Goal: Task Accomplishment & Management: Use online tool/utility

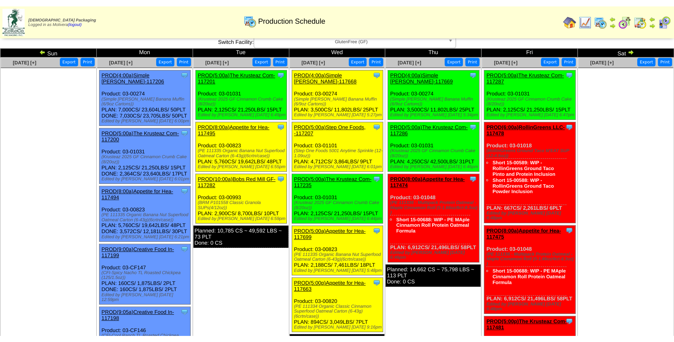
scroll to position [2, 0]
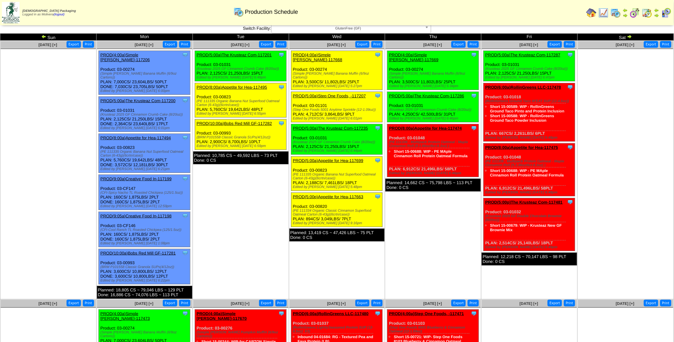
click at [258, 232] on td "Oct 07 [+] Print Export Clone Item PROD(5:00a)The Krusteaz Com-117201 The Krust…" at bounding box center [241, 170] width 96 height 258
click at [537, 14] on img at bounding box center [635, 13] width 10 height 10
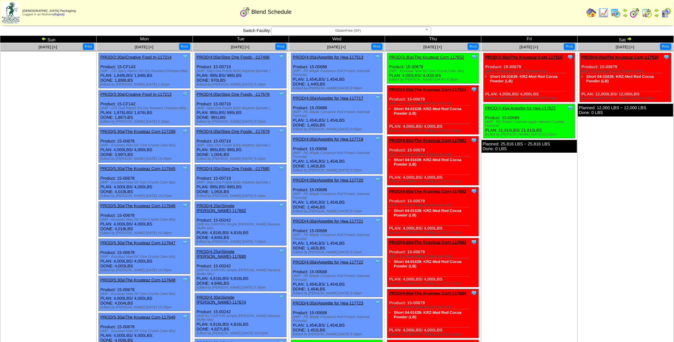
click at [42, 39] on img at bounding box center [43, 38] width 5 height 5
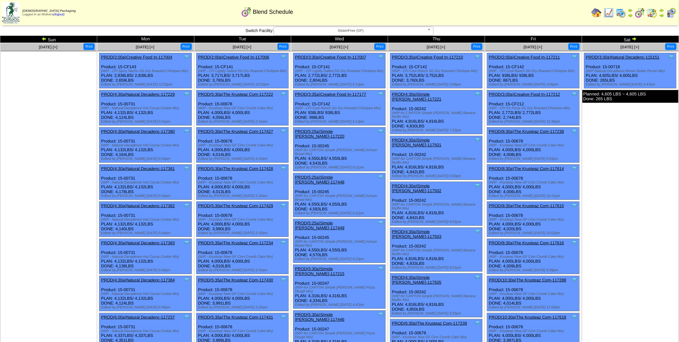
click at [42, 39] on img at bounding box center [44, 38] width 5 height 5
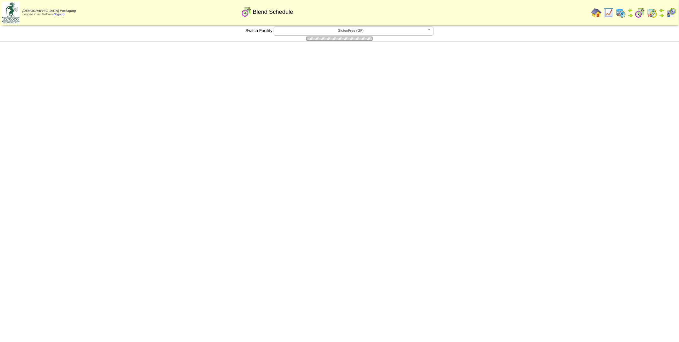
click at [0, 0] on img at bounding box center [0, 0] width 0 height 0
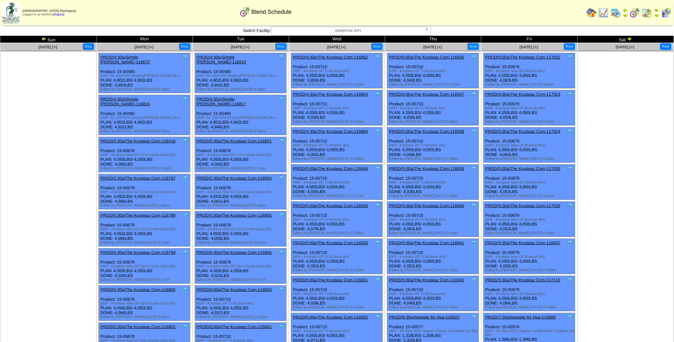
click at [617, 13] on img at bounding box center [616, 13] width 10 height 10
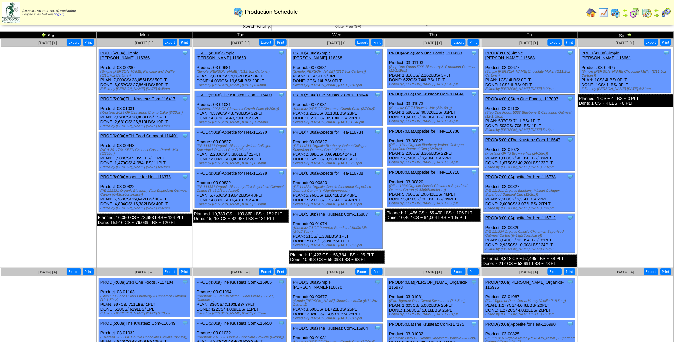
scroll to position [4, 0]
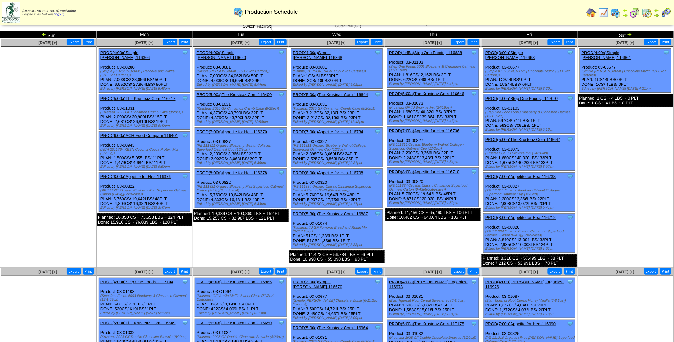
click at [434, 92] on link "PROD(5:00a)The Krusteaz Com-116646" at bounding box center [426, 93] width 75 height 5
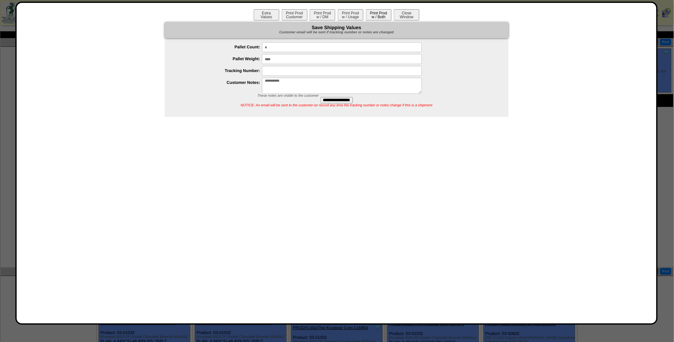
click at [375, 18] on button "Print Prod w / Both" at bounding box center [379, 14] width 26 height 11
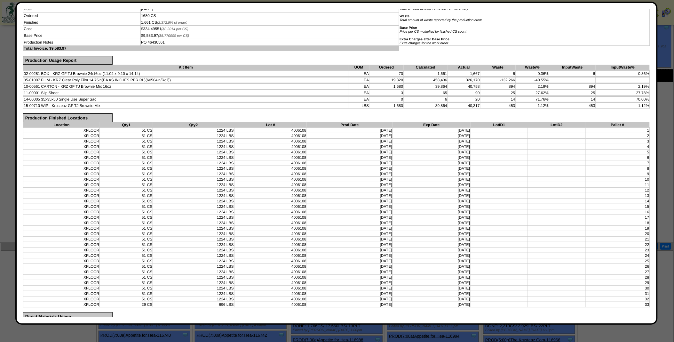
scroll to position [0, 0]
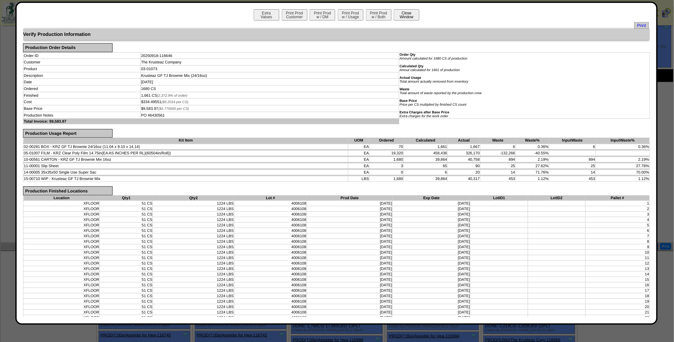
click at [407, 13] on button "Close Window" at bounding box center [407, 14] width 26 height 11
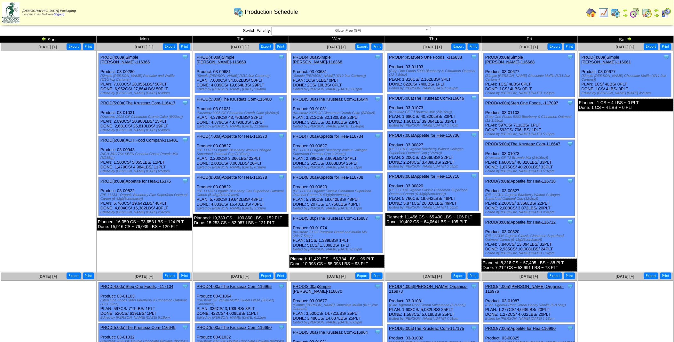
click at [634, 13] on img at bounding box center [635, 13] width 10 height 10
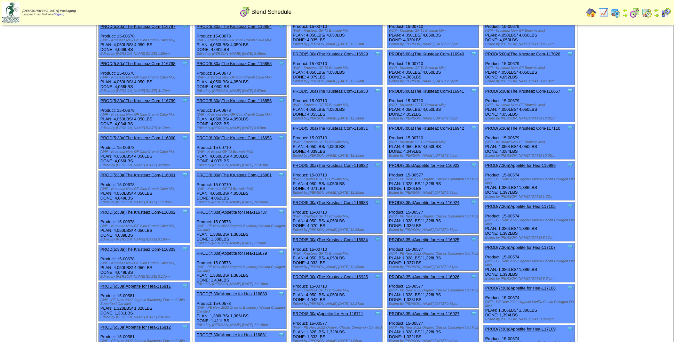
scroll to position [154, 0]
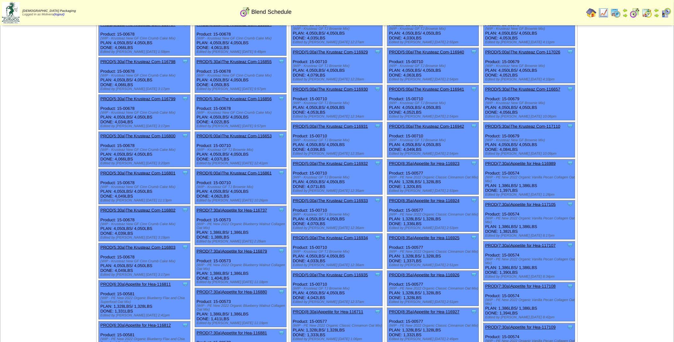
click at [234, 133] on link "PROD(6:00a)The Krusteaz Com-116653" at bounding box center [234, 135] width 75 height 5
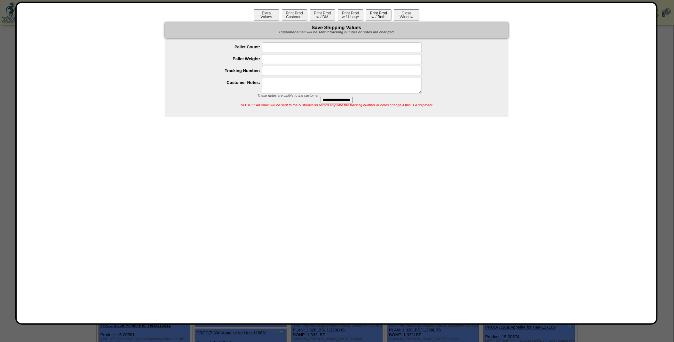
click at [378, 20] on button "Print Prod w / Both" at bounding box center [379, 14] width 26 height 11
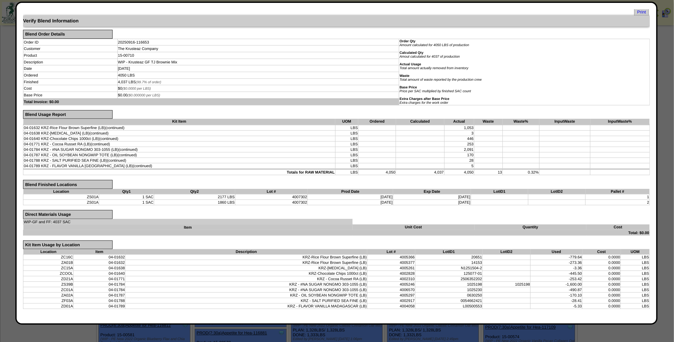
scroll to position [0, 0]
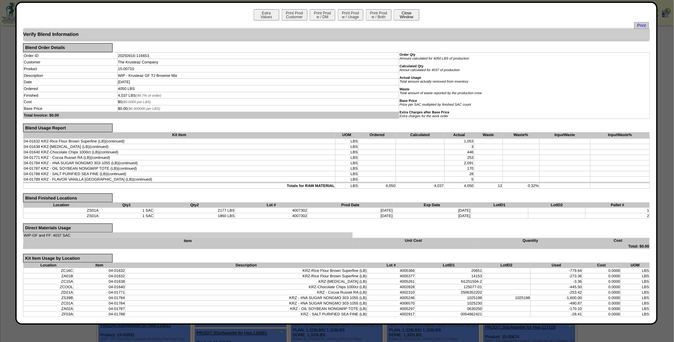
click at [407, 17] on button "Close Window" at bounding box center [407, 14] width 26 height 11
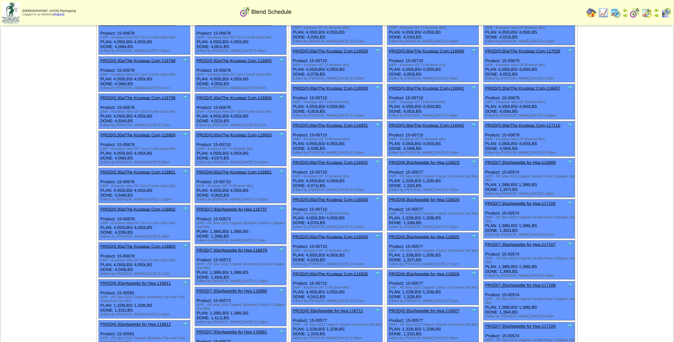
scroll to position [155, 0]
click at [241, 169] on link "PROD(6:00a)The Krusteaz Com-116861" at bounding box center [234, 171] width 75 height 5
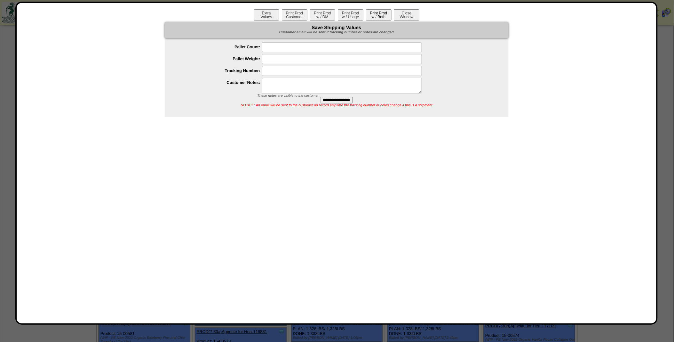
click at [376, 14] on button "Print Prod w / Both" at bounding box center [379, 14] width 26 height 11
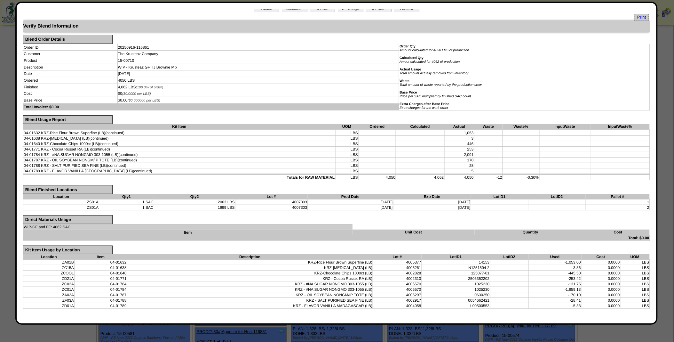
scroll to position [0, 0]
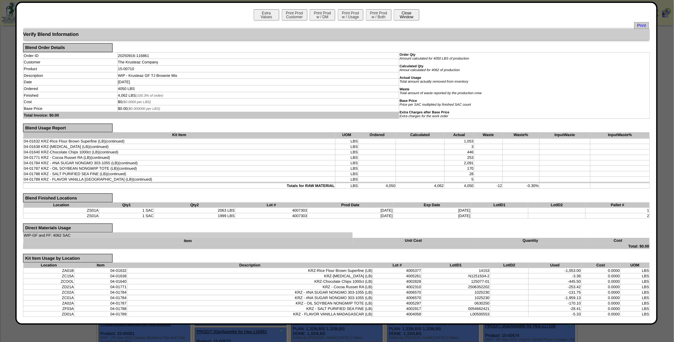
click at [406, 18] on button "Close Window" at bounding box center [407, 14] width 26 height 11
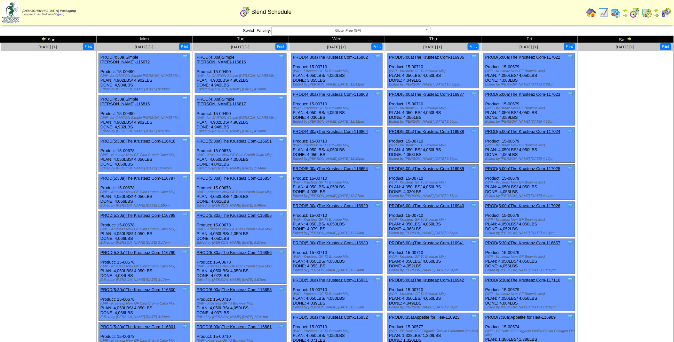
click at [334, 57] on link "PROD(4:30a)The Krusteaz Com-116862" at bounding box center [330, 57] width 75 height 5
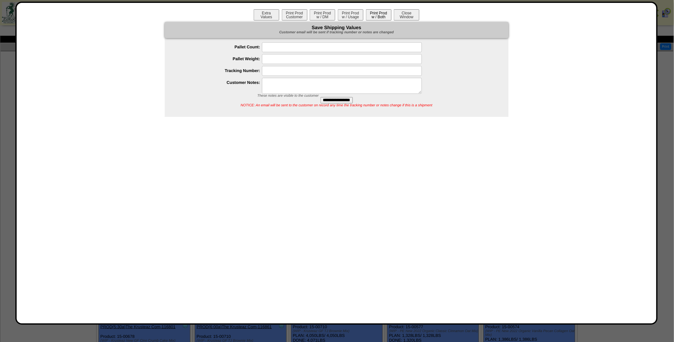
click at [374, 17] on button "Print Prod w / Both" at bounding box center [379, 14] width 26 height 11
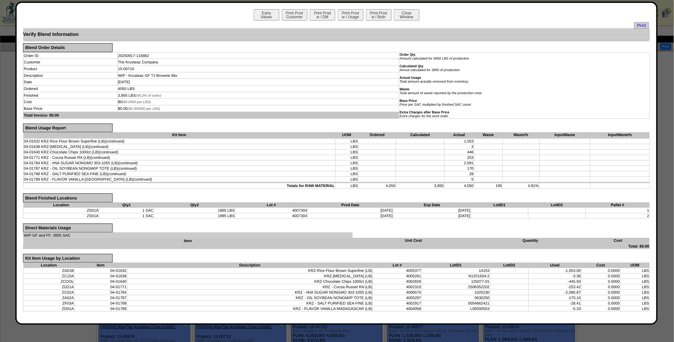
scroll to position [3, 0]
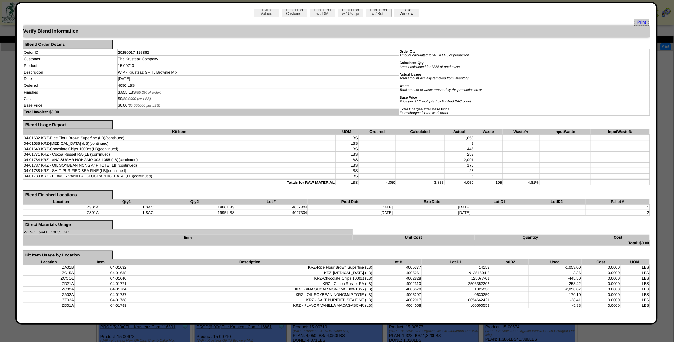
click at [403, 12] on button "Close Window" at bounding box center [407, 11] width 26 height 11
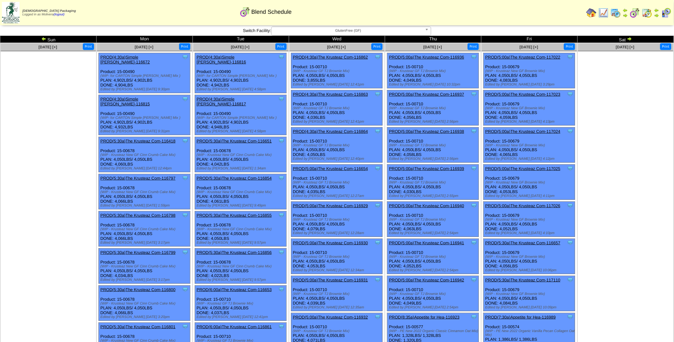
click at [335, 92] on link "PROD(4:30a)The Krusteaz Com-116863" at bounding box center [330, 94] width 75 height 5
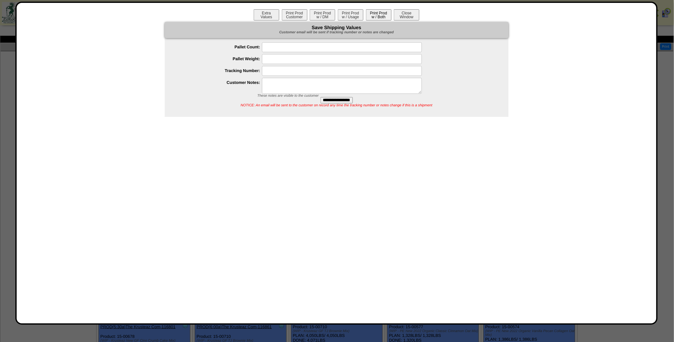
click at [376, 13] on button "Print Prod w / Both" at bounding box center [379, 14] width 26 height 11
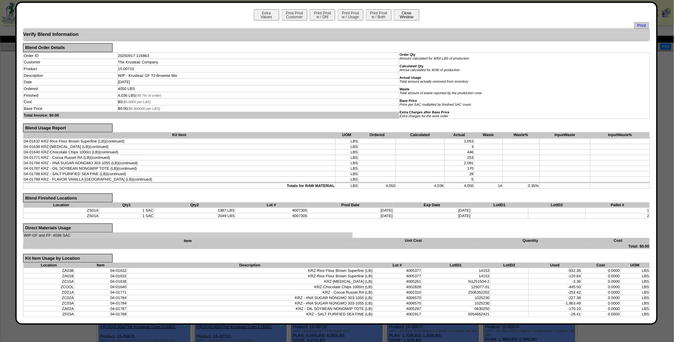
click at [404, 15] on button "Close Window" at bounding box center [407, 14] width 26 height 11
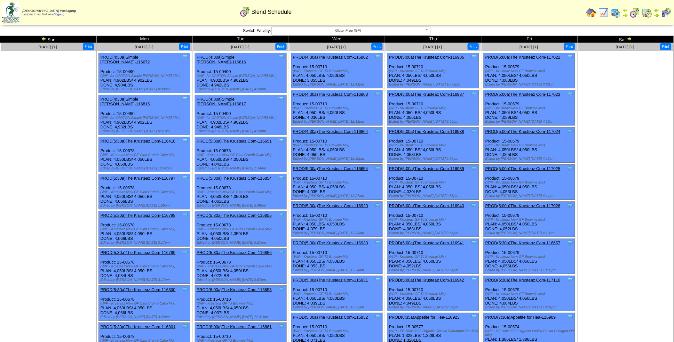
click at [332, 132] on link "PROD(4:30a)The Krusteaz Com-116864" at bounding box center [330, 131] width 75 height 5
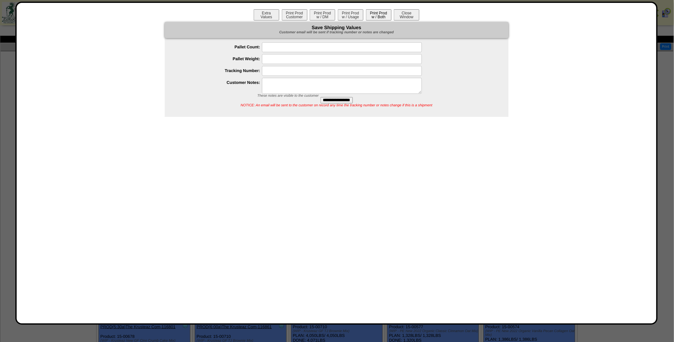
click at [386, 15] on button "Print Prod w / Both" at bounding box center [379, 14] width 26 height 11
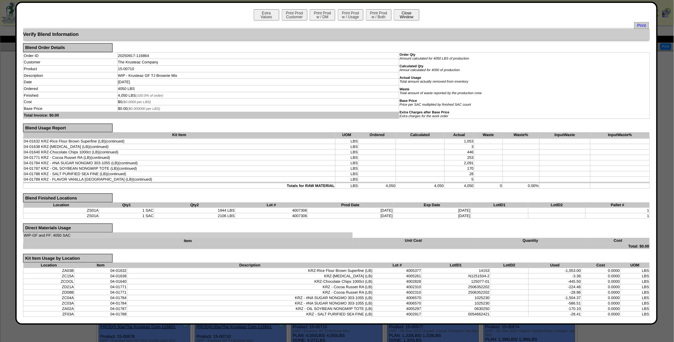
click at [401, 14] on button "Close Window" at bounding box center [407, 14] width 26 height 11
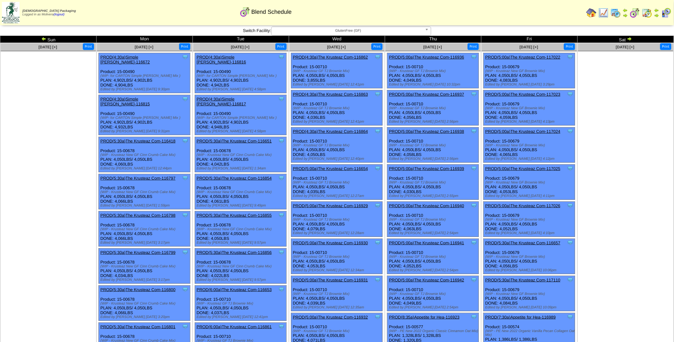
click at [325, 167] on link "PROD(5:00a)The Krusteaz Com-116654" at bounding box center [330, 168] width 75 height 5
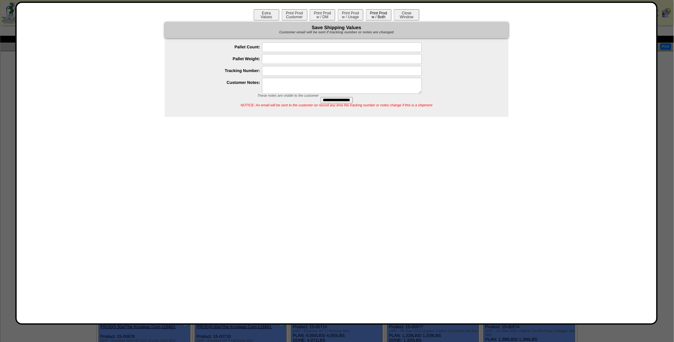
click at [373, 18] on button "Print Prod w / Both" at bounding box center [379, 14] width 26 height 11
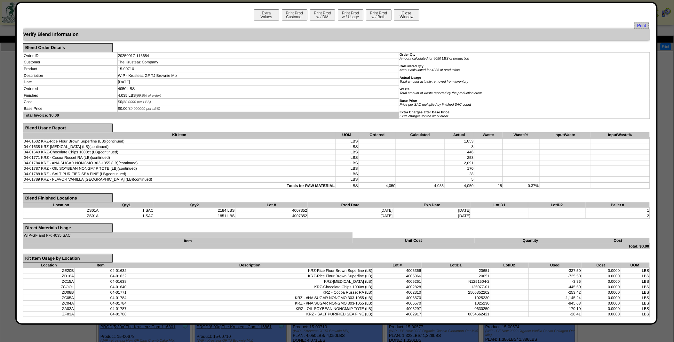
click at [406, 15] on button "Close Window" at bounding box center [407, 14] width 26 height 11
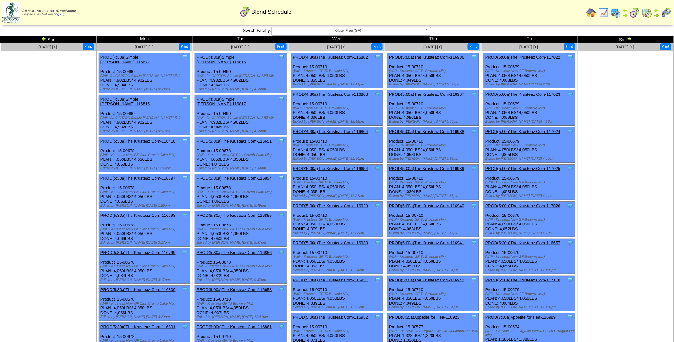
click at [327, 204] on link "PROD(5:00a)The Krusteaz Com-116929" at bounding box center [330, 205] width 75 height 5
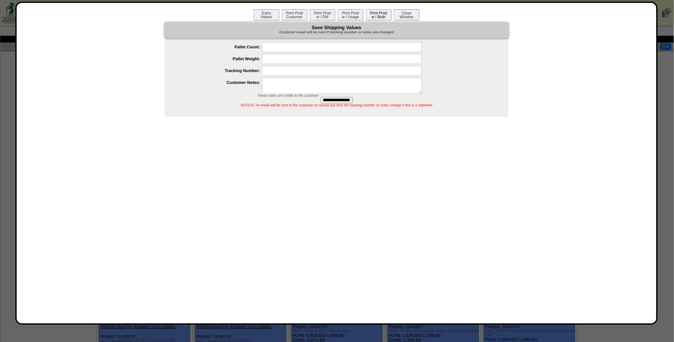
click at [376, 15] on button "Print Prod w / Both" at bounding box center [379, 14] width 26 height 11
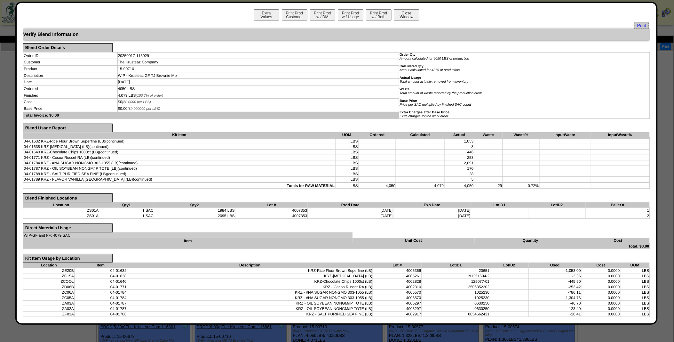
click at [397, 15] on button "Close Window" at bounding box center [407, 14] width 26 height 11
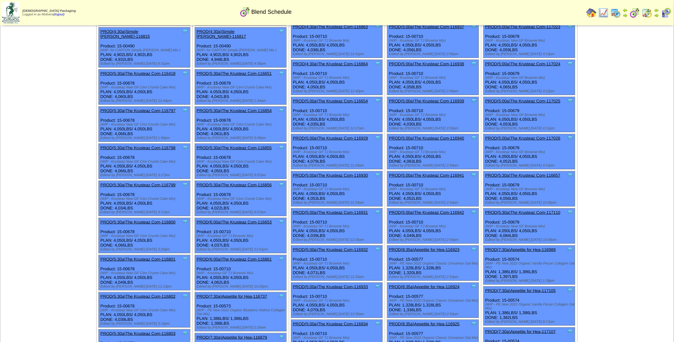
scroll to position [68, 0]
click at [340, 172] on link "PROD(5:00a)The Krusteaz Com-116930" at bounding box center [330, 174] width 75 height 5
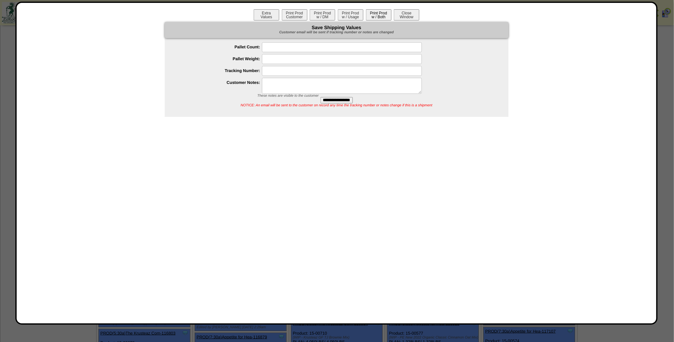
click at [375, 18] on button "Print Prod w / Both" at bounding box center [379, 14] width 26 height 11
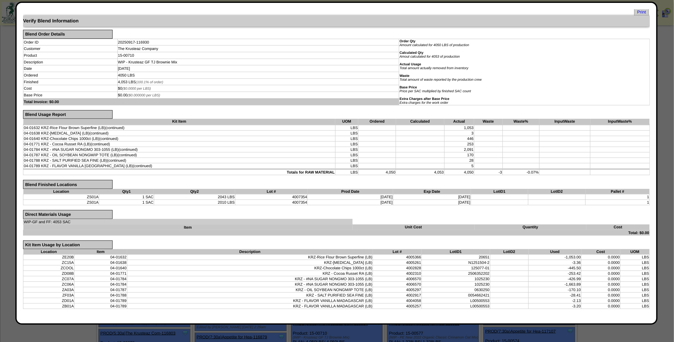
scroll to position [0, 0]
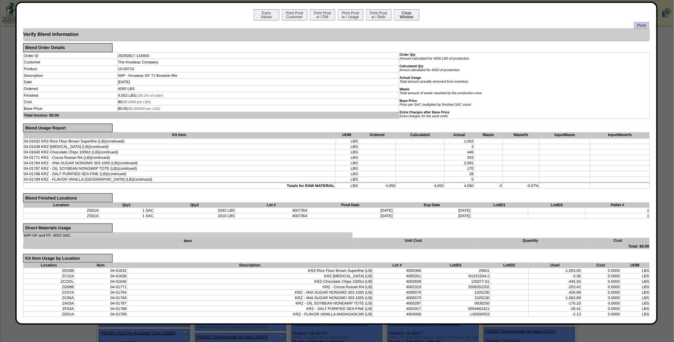
click at [402, 18] on button "Close Window" at bounding box center [407, 14] width 26 height 11
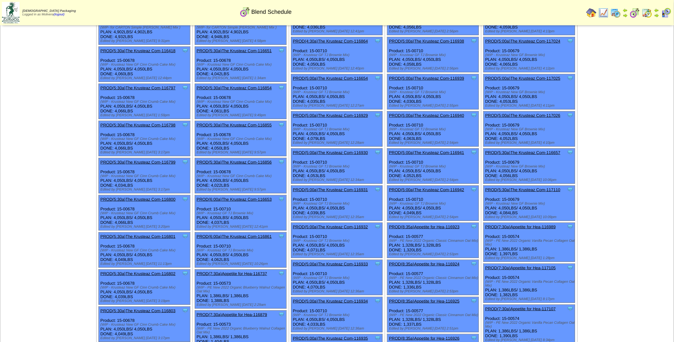
scroll to position [91, 0]
click at [340, 187] on link "PROD(5:00a)The Krusteaz Com-116931" at bounding box center [330, 189] width 75 height 5
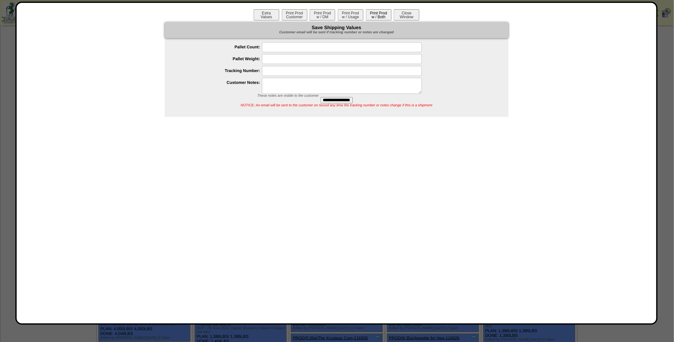
click at [375, 11] on button "Print Prod w / Both" at bounding box center [379, 14] width 26 height 11
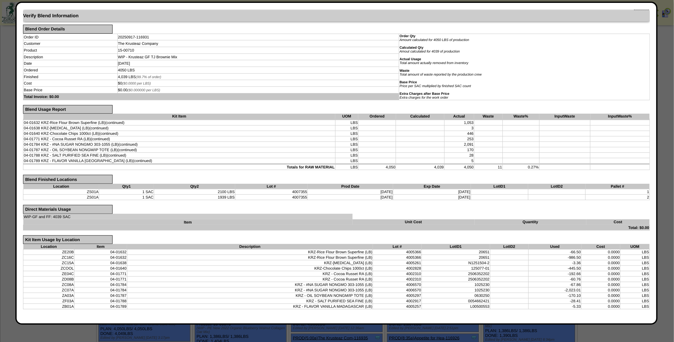
scroll to position [0, 0]
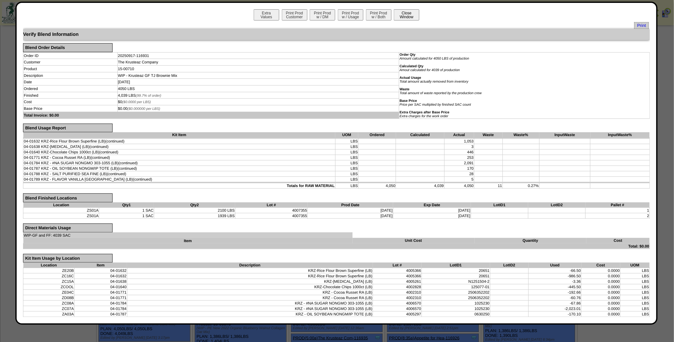
click at [399, 16] on button "Close Window" at bounding box center [407, 14] width 26 height 11
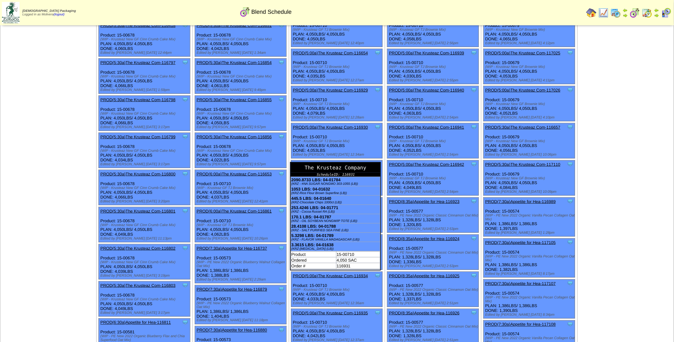
scroll to position [119, 0]
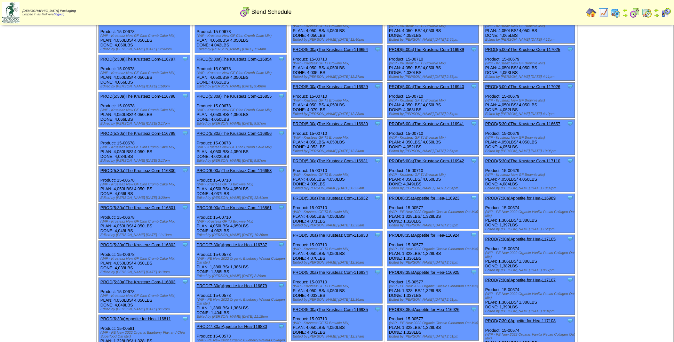
click at [334, 195] on link "PROD(5:00a)The Krusteaz Com-116932" at bounding box center [330, 197] width 75 height 5
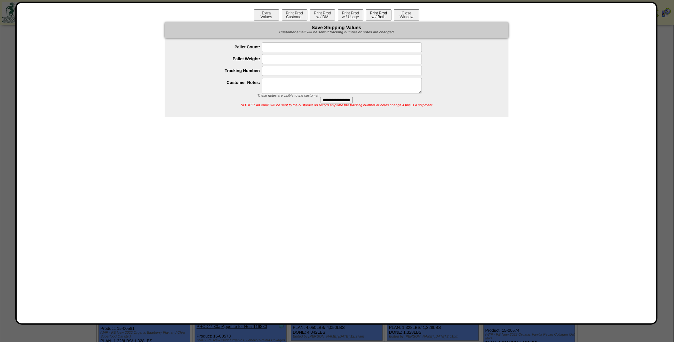
click at [376, 16] on button "Print Prod w / Both" at bounding box center [379, 14] width 26 height 11
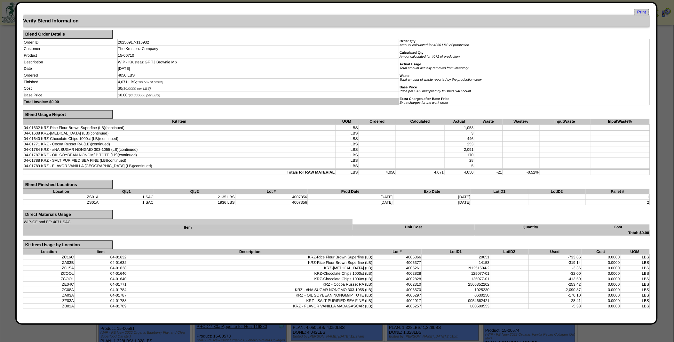
scroll to position [0, 0]
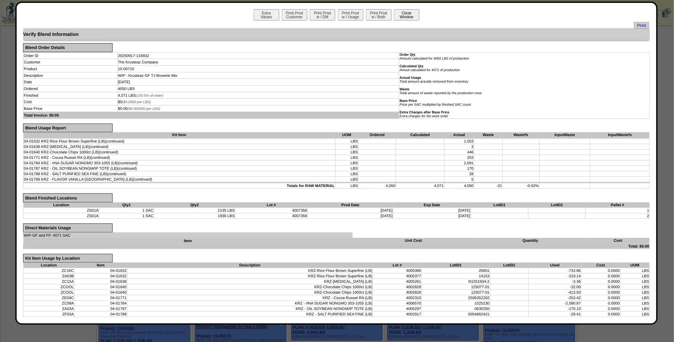
click at [404, 15] on button "Close Window" at bounding box center [407, 14] width 26 height 11
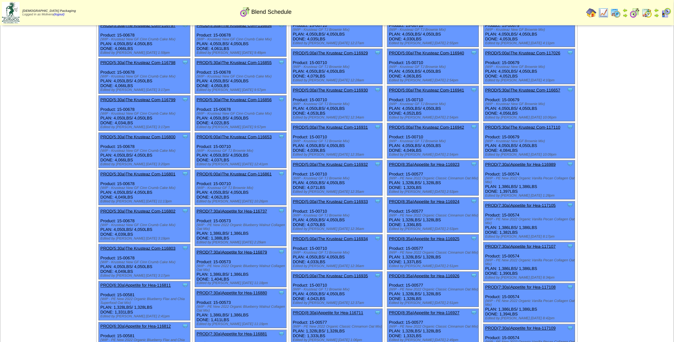
scroll to position [153, 0]
click at [333, 199] on link "PROD(5:00a)The Krusteaz Com-116933" at bounding box center [330, 201] width 75 height 5
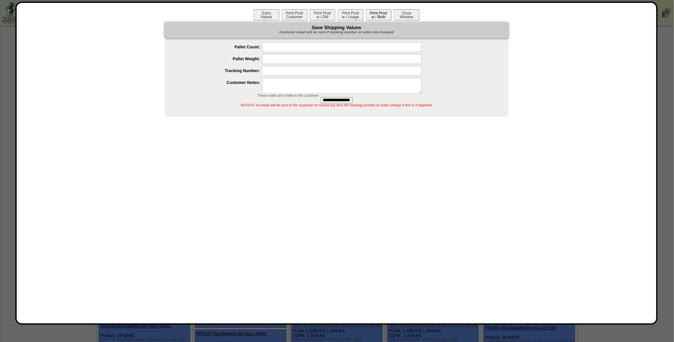
click at [375, 14] on button "Print Prod w / Both" at bounding box center [379, 14] width 26 height 11
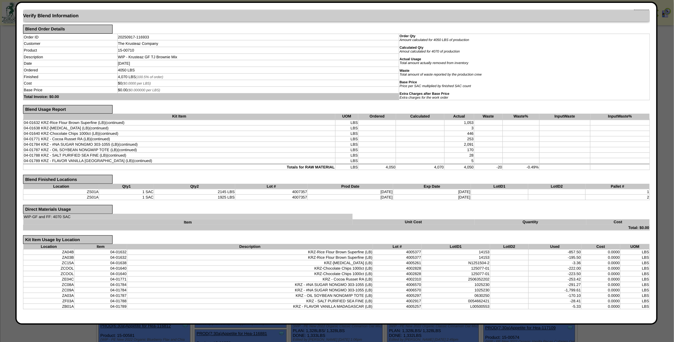
scroll to position [0, 0]
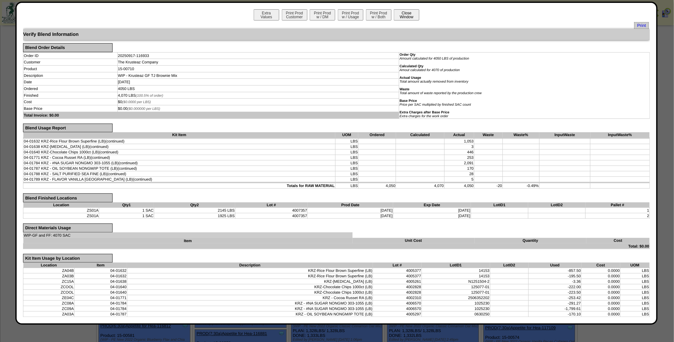
click at [408, 11] on button "Close Window" at bounding box center [407, 14] width 26 height 11
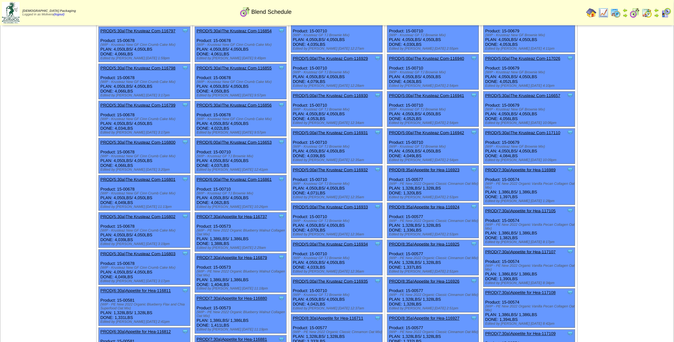
scroll to position [151, 0]
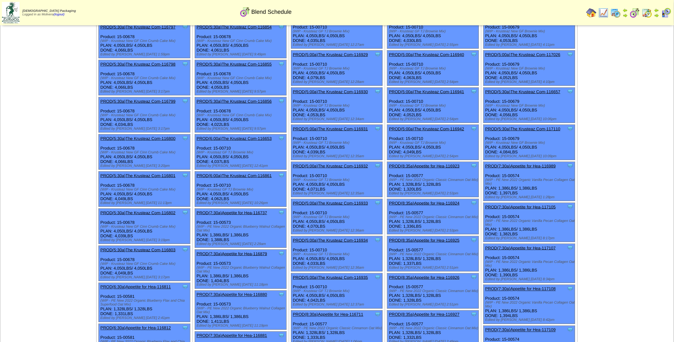
click at [331, 201] on link "PROD(5:00a)The Krusteaz Com-116933" at bounding box center [330, 203] width 75 height 5
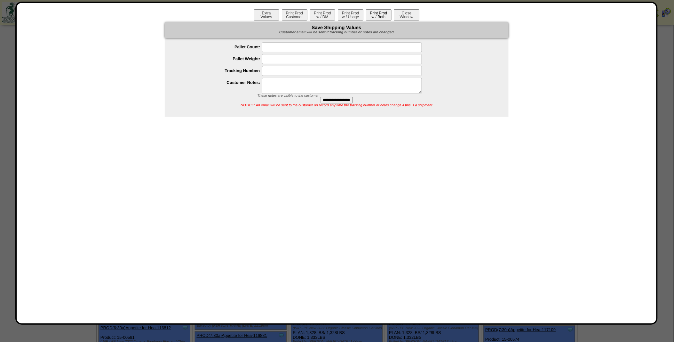
click at [379, 17] on button "Print Prod w / Both" at bounding box center [379, 14] width 26 height 11
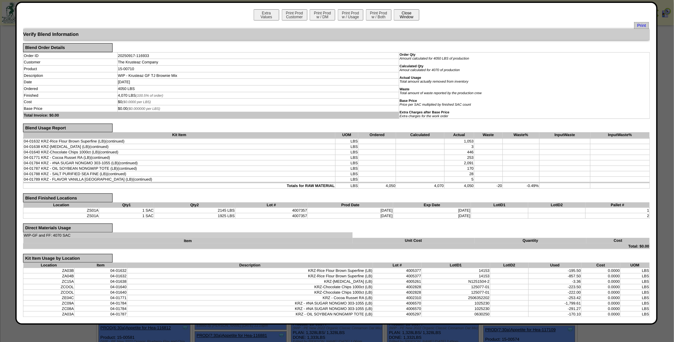
click at [406, 16] on button "Close Window" at bounding box center [407, 14] width 26 height 11
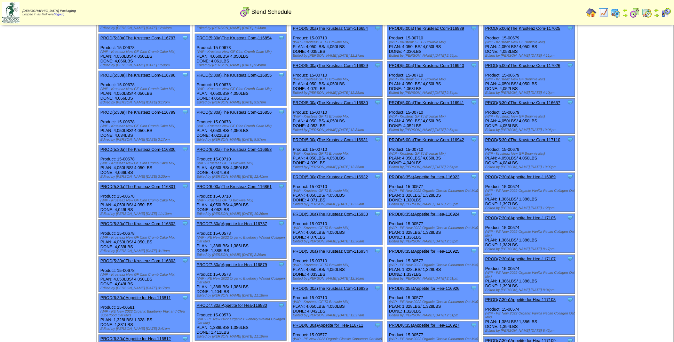
scroll to position [141, 0]
click at [338, 246] on div "Clone Item PROD(5:00a)The Krusteaz Com-116934 The Krusteaz Company ScheduleID: …" at bounding box center [336, 263] width 91 height 35
click at [335, 248] on link "PROD(5:00a)The Krusteaz Com-116934" at bounding box center [330, 250] width 75 height 5
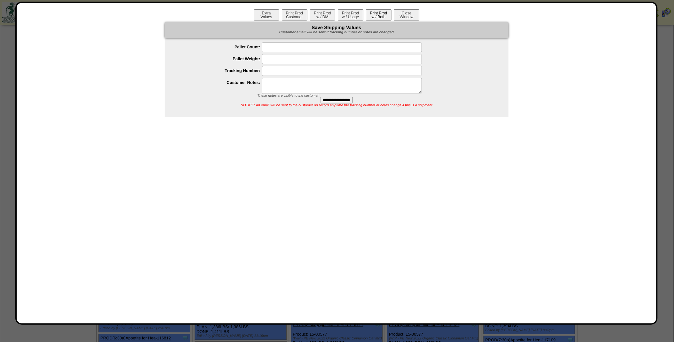
click at [378, 13] on button "Print Prod w / Both" at bounding box center [379, 14] width 26 height 11
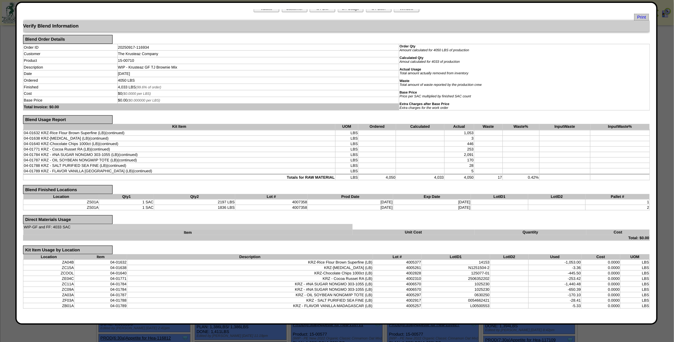
scroll to position [0, 0]
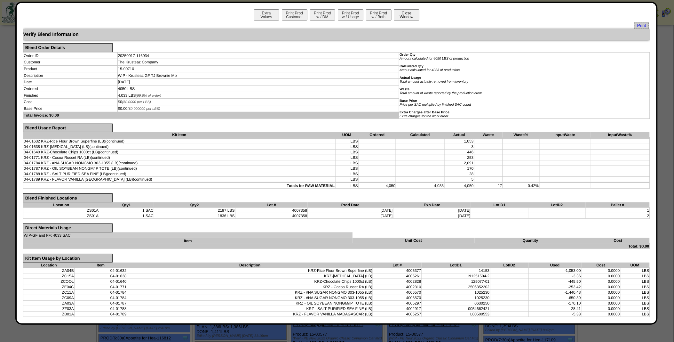
click at [401, 13] on button "Close Window" at bounding box center [407, 14] width 26 height 11
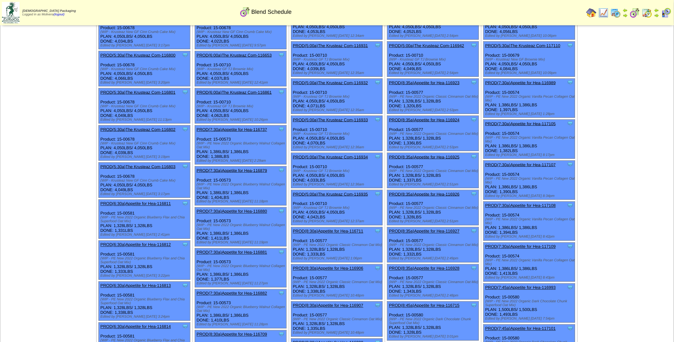
scroll to position [236, 0]
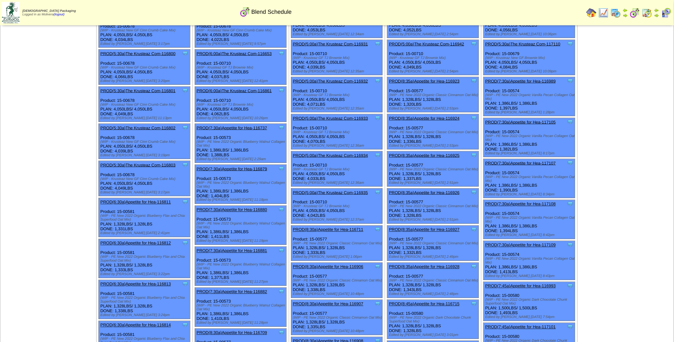
click at [330, 190] on link "PROD(5:00a)The Krusteaz Com-116935" at bounding box center [330, 192] width 75 height 5
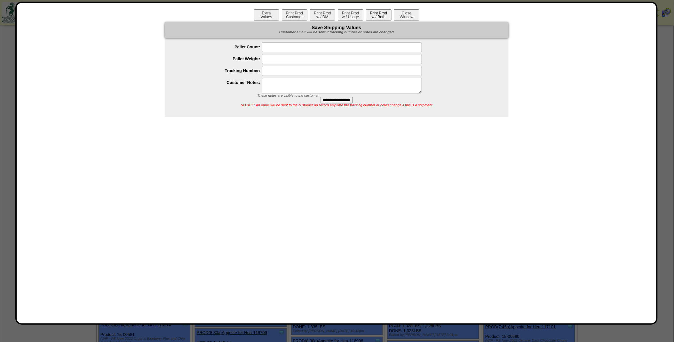
click at [384, 17] on button "Print Prod w / Both" at bounding box center [379, 14] width 26 height 11
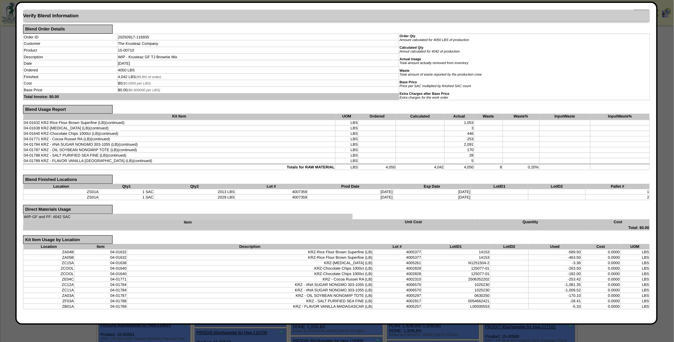
scroll to position [0, 0]
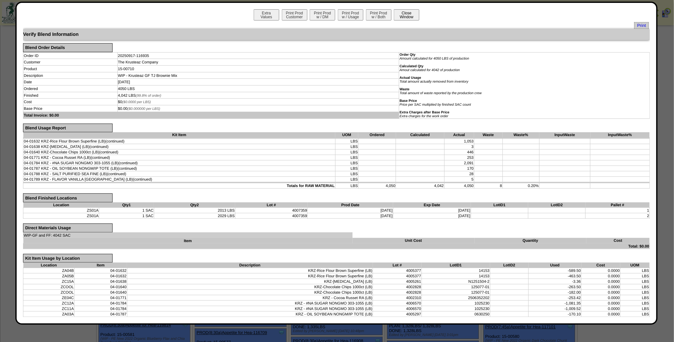
click at [404, 12] on button "Close Window" at bounding box center [407, 14] width 26 height 11
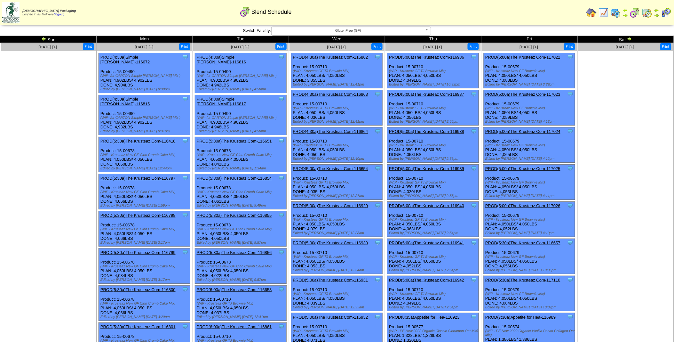
click at [437, 58] on link "PROD(5:00a)The Krusteaz Com-116936" at bounding box center [426, 57] width 75 height 5
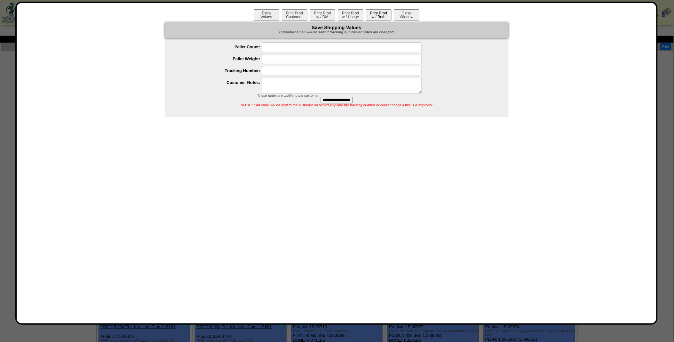
click at [378, 16] on button "Print Prod w / Both" at bounding box center [379, 14] width 26 height 11
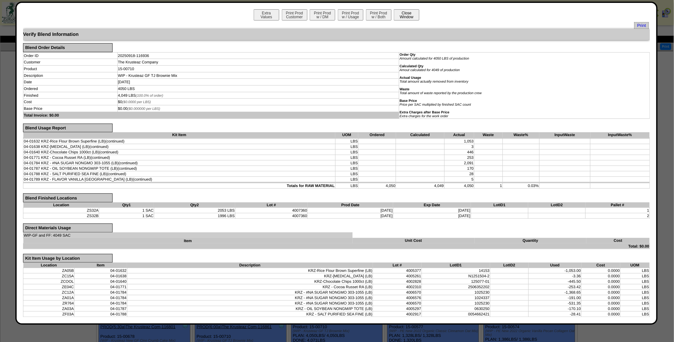
click at [403, 15] on button "Close Window" at bounding box center [407, 14] width 26 height 11
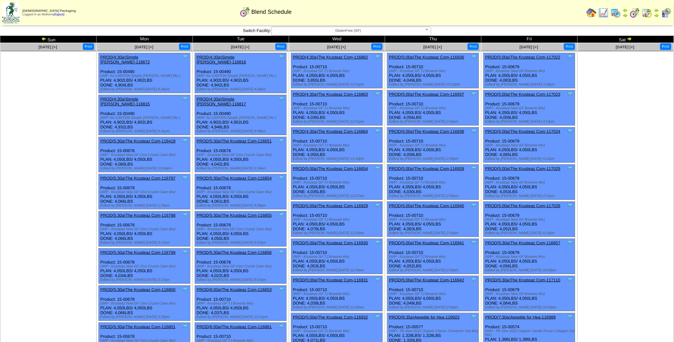
click at [426, 95] on link "PROD(5:00a)The Krusteaz Com-116937" at bounding box center [426, 94] width 75 height 5
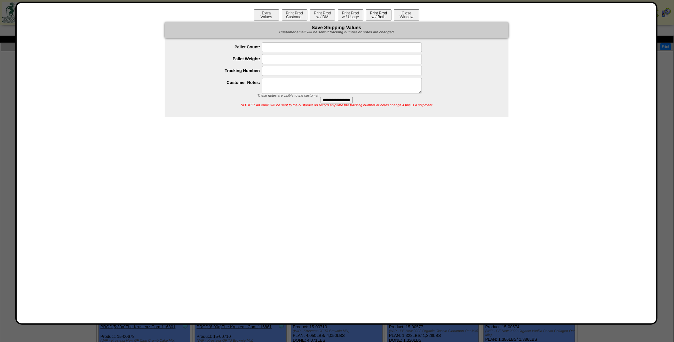
click at [380, 15] on button "Print Prod w / Both" at bounding box center [379, 14] width 26 height 11
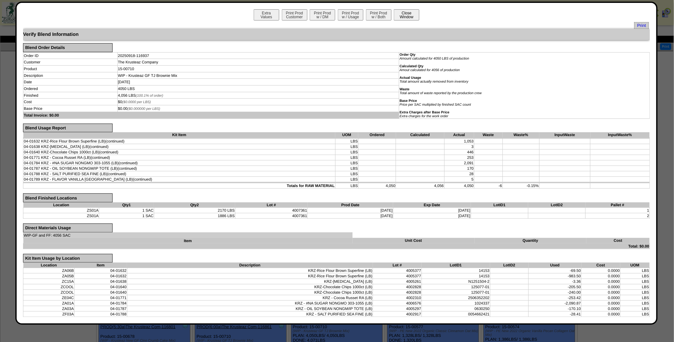
click at [400, 10] on button "Close Window" at bounding box center [407, 14] width 26 height 11
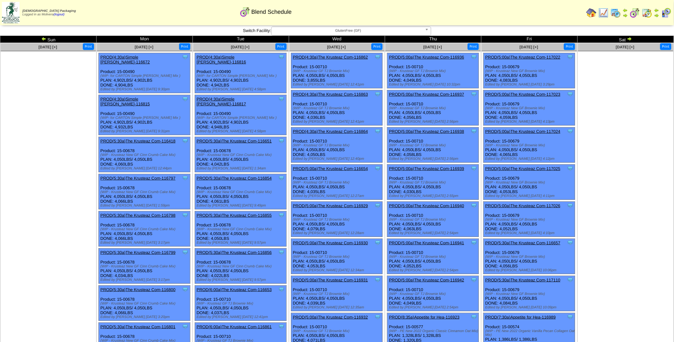
click at [438, 129] on link "PROD(5:00a)The Krusteaz Com-116938" at bounding box center [426, 131] width 75 height 5
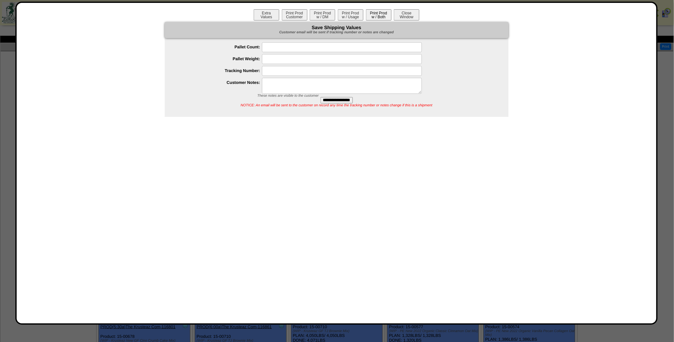
click at [378, 16] on button "Print Prod w / Both" at bounding box center [379, 14] width 26 height 11
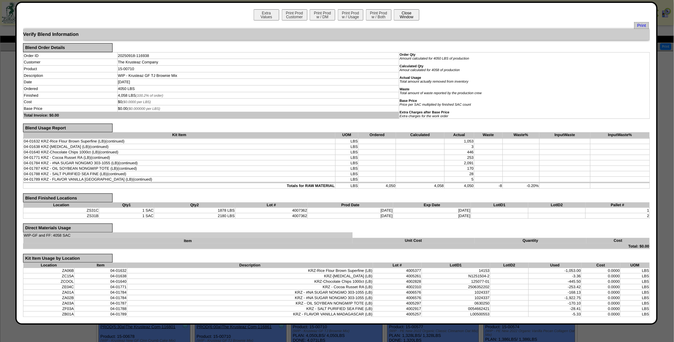
click at [397, 16] on button "Close Window" at bounding box center [407, 14] width 26 height 11
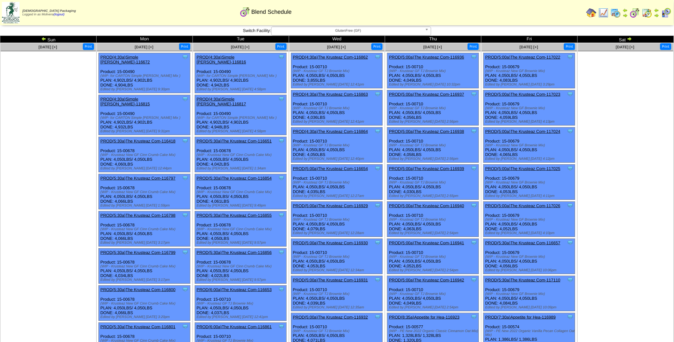
click at [432, 166] on link "PROD(5:00a)The Krusteaz Com-116939" at bounding box center [426, 168] width 75 height 5
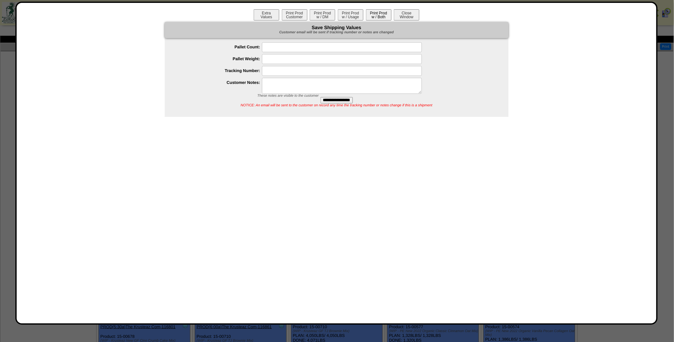
click at [376, 12] on button "Print Prod w / Both" at bounding box center [379, 14] width 26 height 11
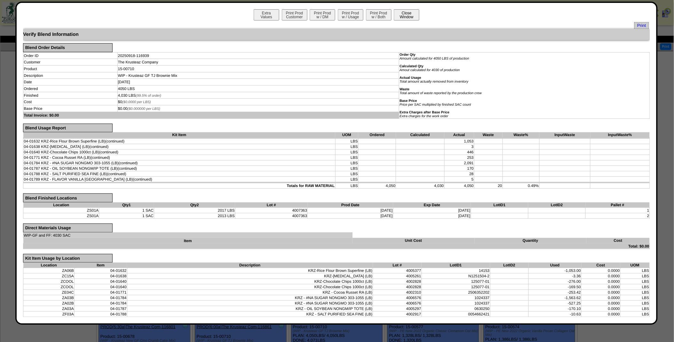
click at [406, 15] on button "Close Window" at bounding box center [407, 14] width 26 height 11
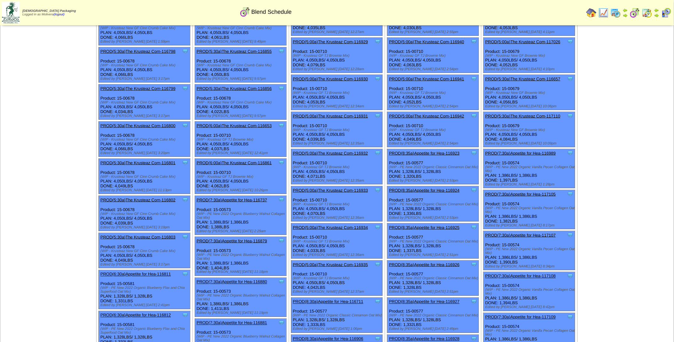
scroll to position [163, 0]
click at [426, 114] on link "PROD(5:00a)The Krusteaz Com-116942" at bounding box center [426, 116] width 75 height 5
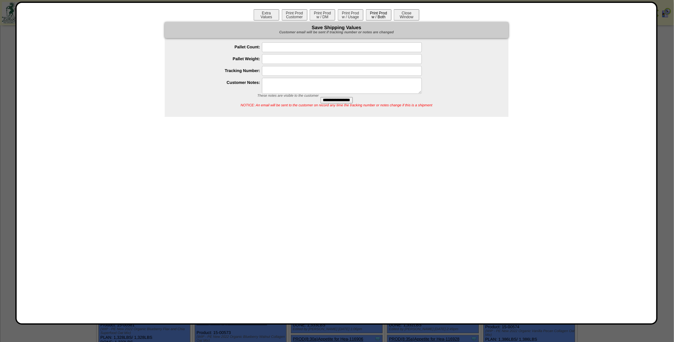
click at [380, 13] on button "Print Prod w / Both" at bounding box center [379, 14] width 26 height 11
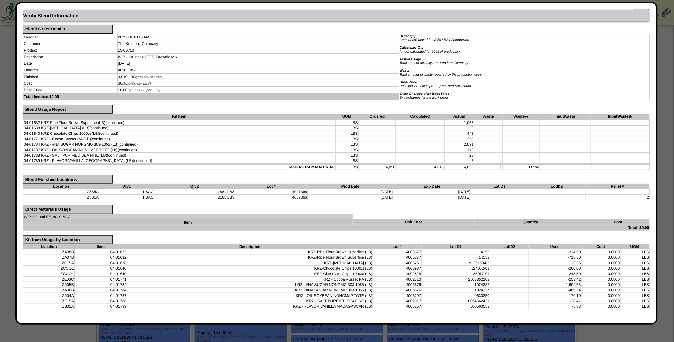
scroll to position [0, 0]
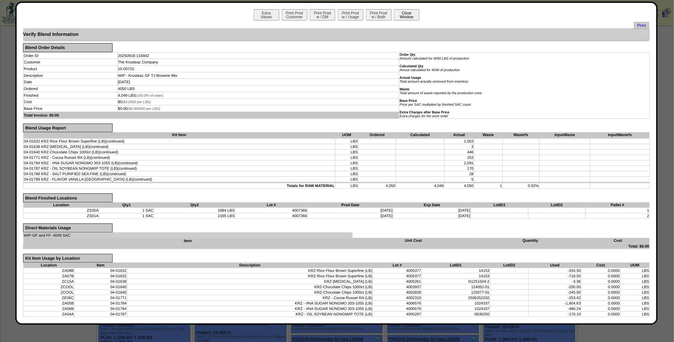
click at [410, 12] on button "Close Window" at bounding box center [407, 14] width 26 height 11
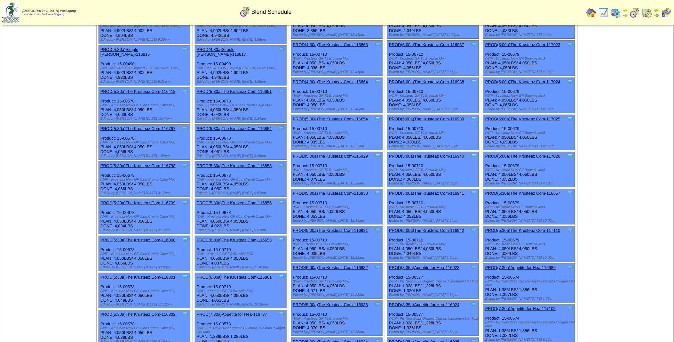
scroll to position [50, 0]
click at [429, 154] on link "PROD(5:00a)The Krusteaz Com-116940" at bounding box center [426, 155] width 75 height 5
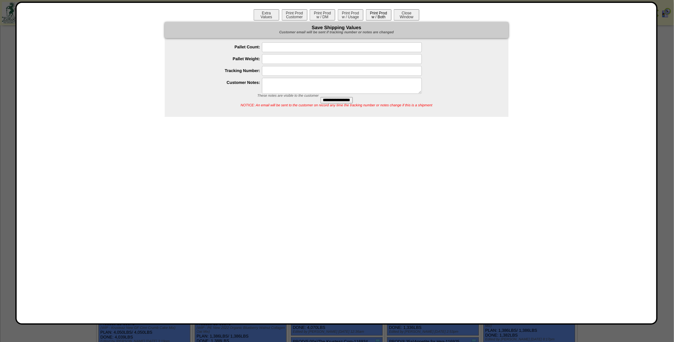
click at [375, 17] on button "Print Prod w / Both" at bounding box center [379, 14] width 26 height 11
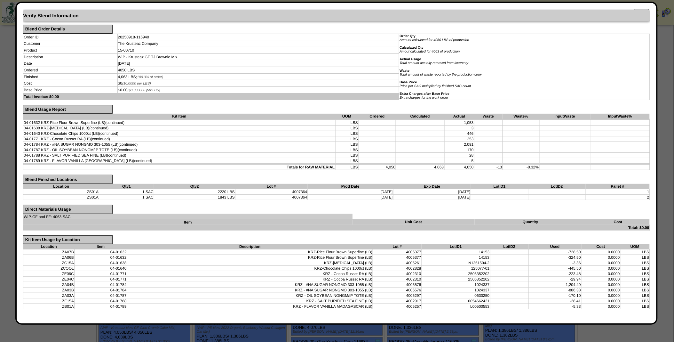
scroll to position [0, 0]
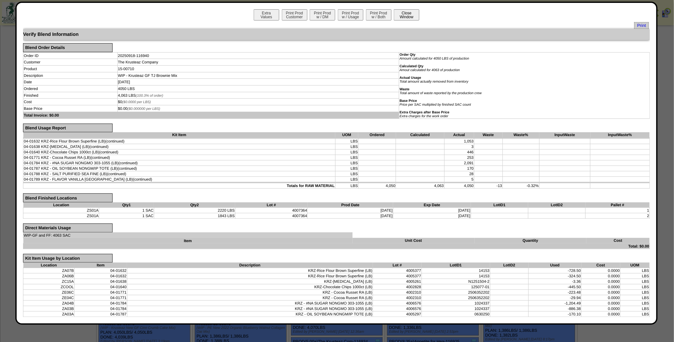
click at [404, 15] on button "Close Window" at bounding box center [407, 14] width 26 height 11
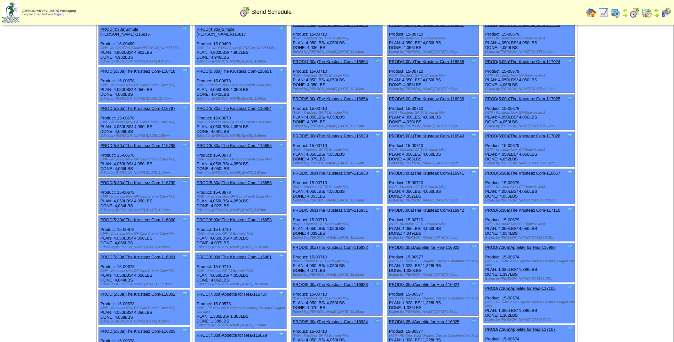
scroll to position [70, 0]
click at [523, 170] on link "PROD(5:30a)The Krusteaz Com-116657" at bounding box center [522, 172] width 75 height 5
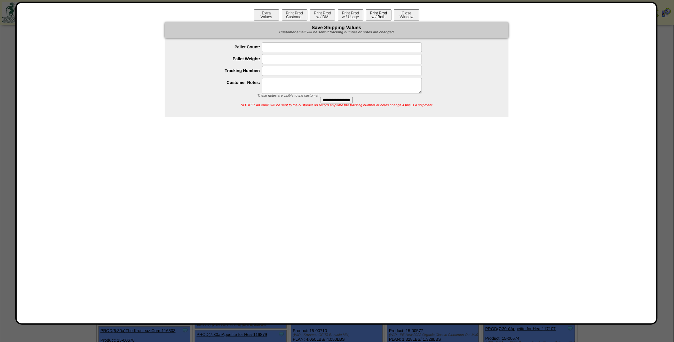
click at [379, 20] on button "Print Prod w / Both" at bounding box center [379, 14] width 26 height 11
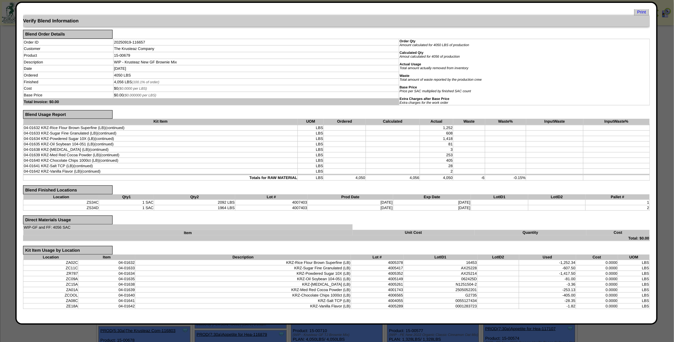
scroll to position [0, 0]
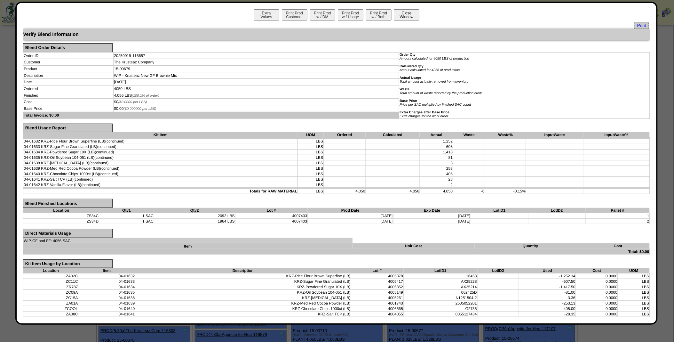
click at [401, 13] on button "Close Window" at bounding box center [407, 14] width 26 height 11
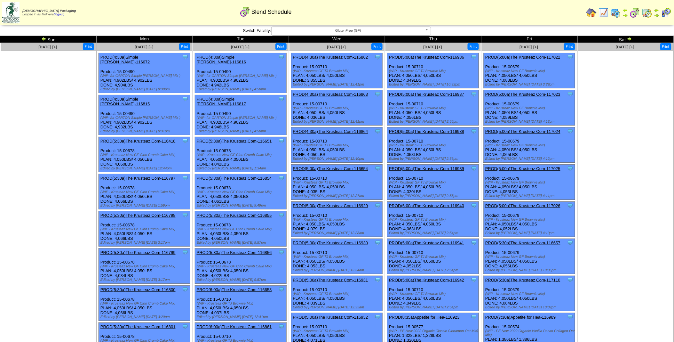
click at [524, 203] on link "PROD(5:00a)The Krusteaz Com-117026" at bounding box center [522, 205] width 75 height 5
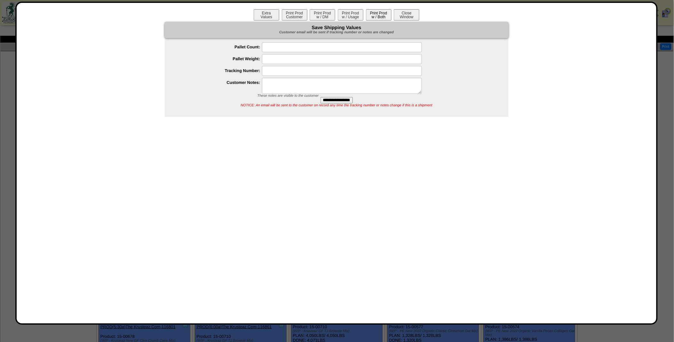
click at [374, 15] on button "Print Prod w / Both" at bounding box center [379, 14] width 26 height 11
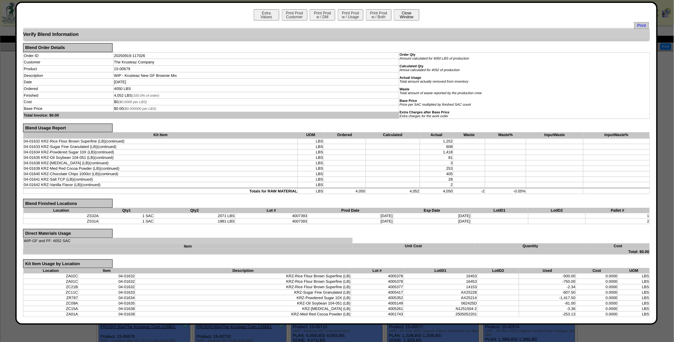
click at [402, 15] on button "Close Window" at bounding box center [407, 14] width 26 height 11
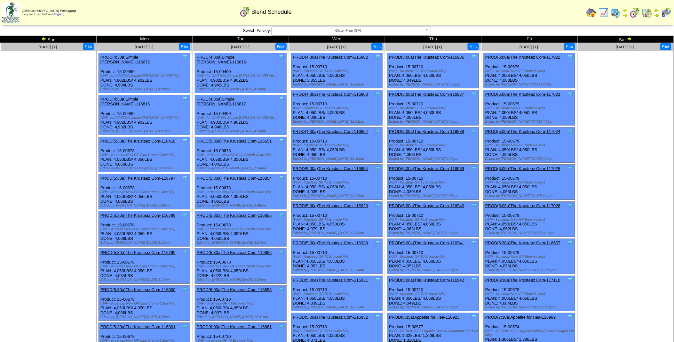
click at [523, 93] on link "PROD(5:00a)The Krusteaz Com-117023" at bounding box center [522, 94] width 75 height 5
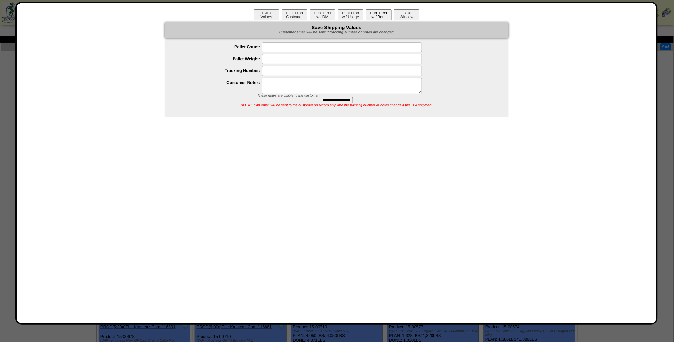
click at [376, 13] on button "Print Prod w / Both" at bounding box center [379, 14] width 26 height 11
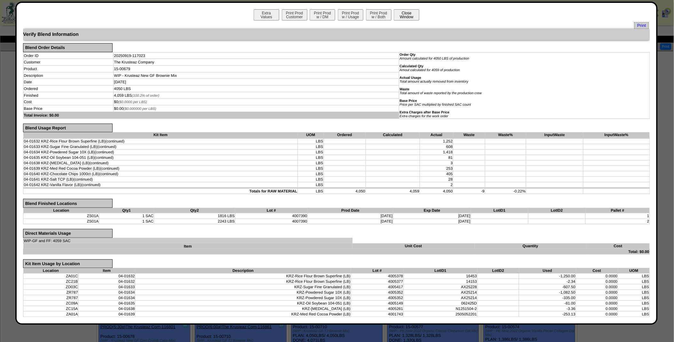
click at [401, 17] on button "Close Window" at bounding box center [407, 14] width 26 height 11
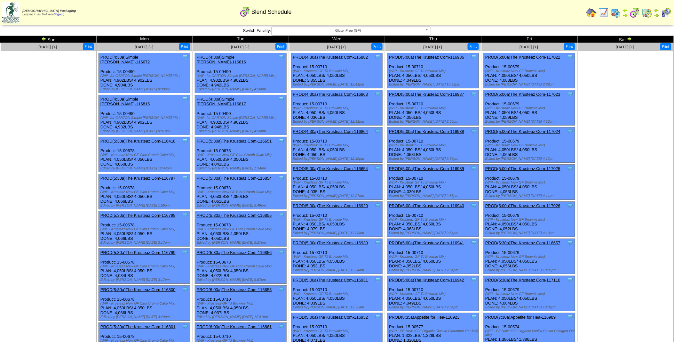
click at [525, 59] on link "PROD(5:00a)The Krusteaz Com-117022" at bounding box center [522, 57] width 75 height 5
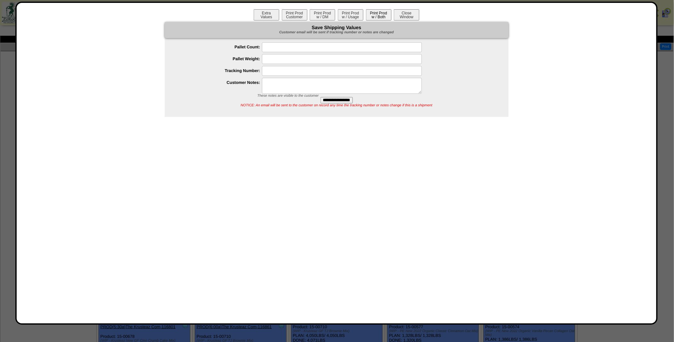
click at [382, 14] on button "Print Prod w / Both" at bounding box center [379, 14] width 26 height 11
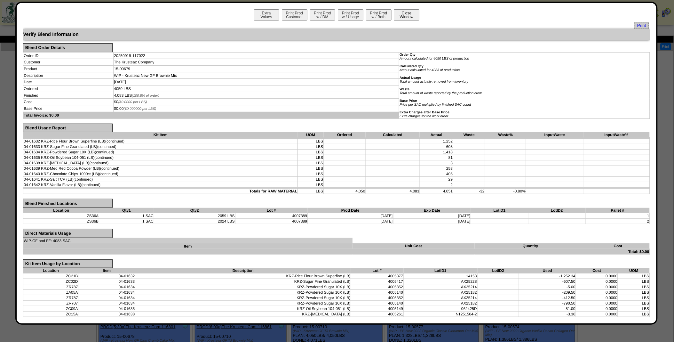
click at [407, 14] on button "Close Window" at bounding box center [407, 14] width 26 height 11
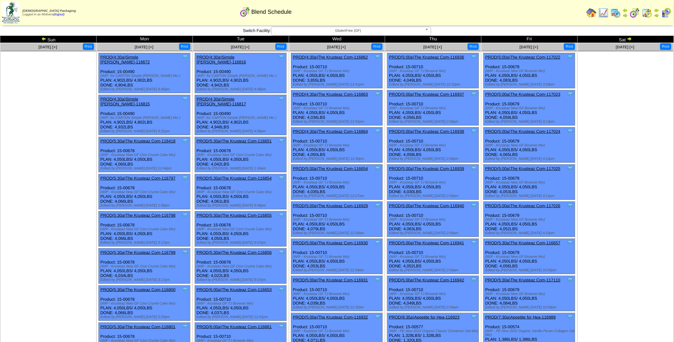
click at [510, 130] on link "PROD(5:00a)The Krusteaz Com-117024" at bounding box center [522, 131] width 75 height 5
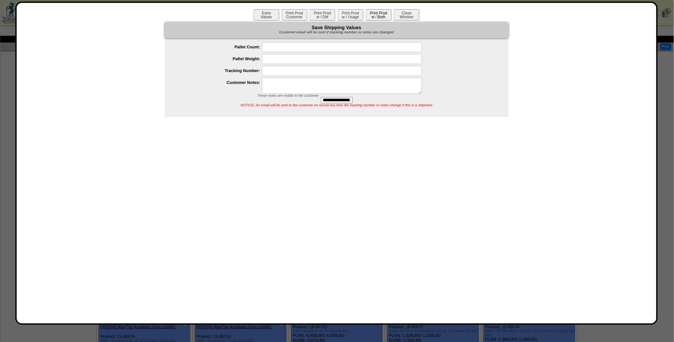
click at [378, 13] on button "Print Prod w / Both" at bounding box center [379, 14] width 26 height 11
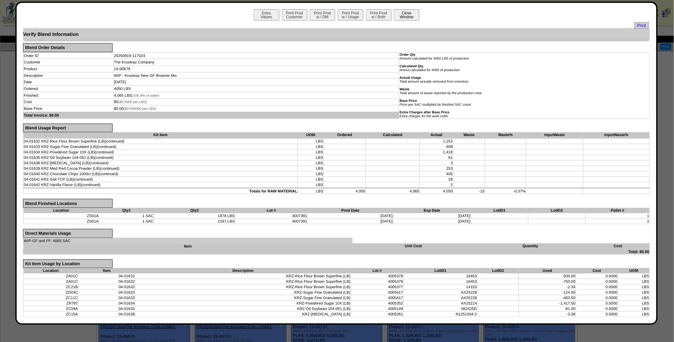
click at [406, 15] on button "Close Window" at bounding box center [407, 14] width 26 height 11
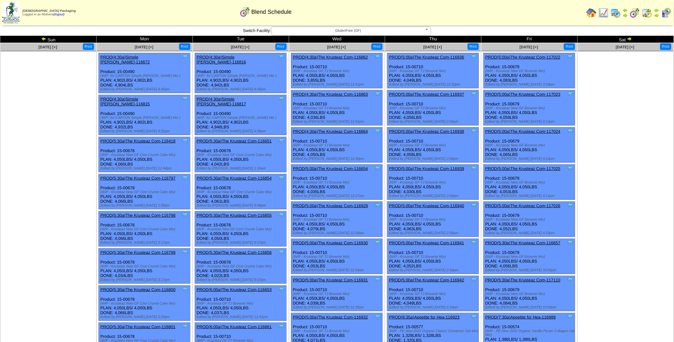
click at [619, 11] on img at bounding box center [616, 13] width 10 height 10
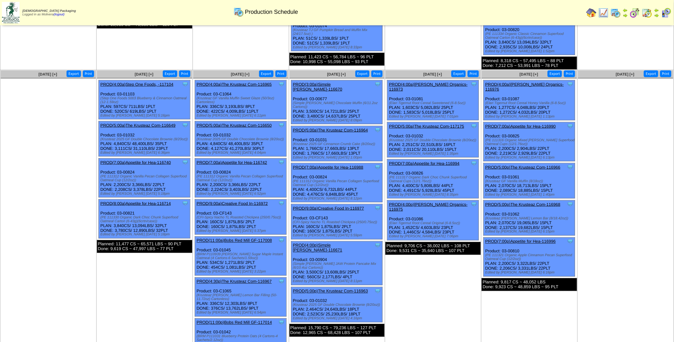
scroll to position [203, 0]
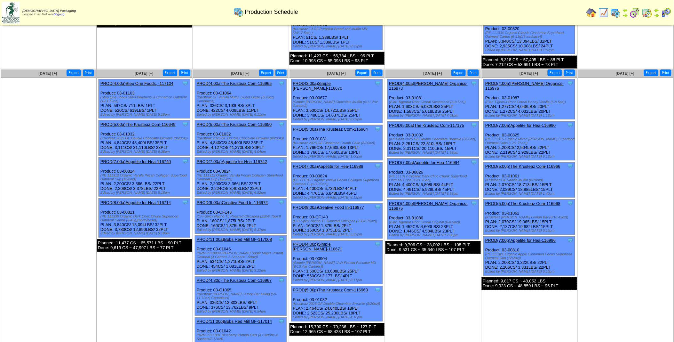
click at [141, 122] on link "PROD(5:00a)The Krusteaz Com-116649" at bounding box center [137, 124] width 75 height 5
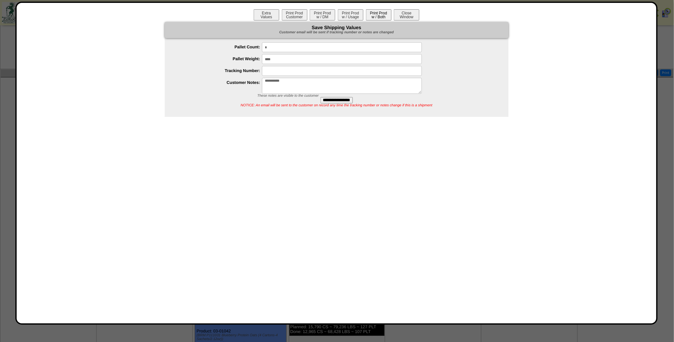
click at [379, 16] on button "Print Prod w / Both" at bounding box center [379, 14] width 26 height 11
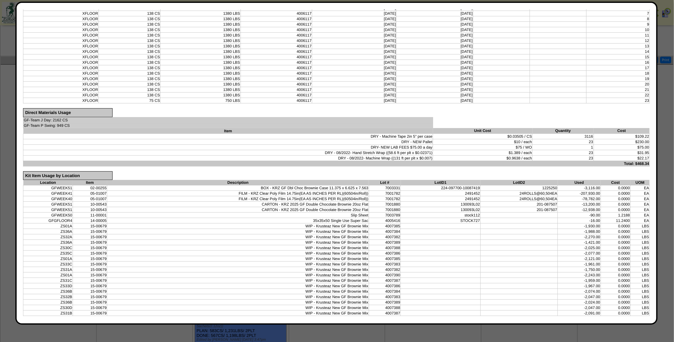
scroll to position [0, 0]
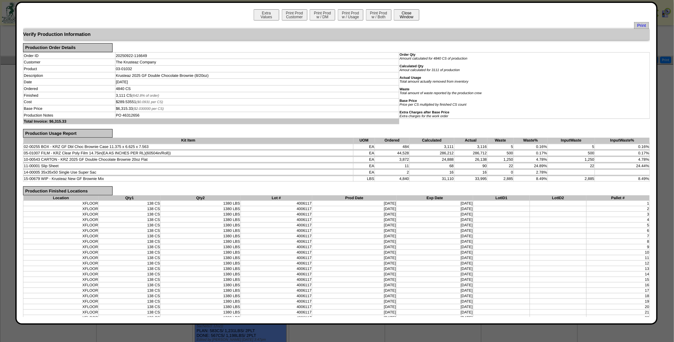
click at [402, 16] on button "Close Window" at bounding box center [407, 14] width 26 height 11
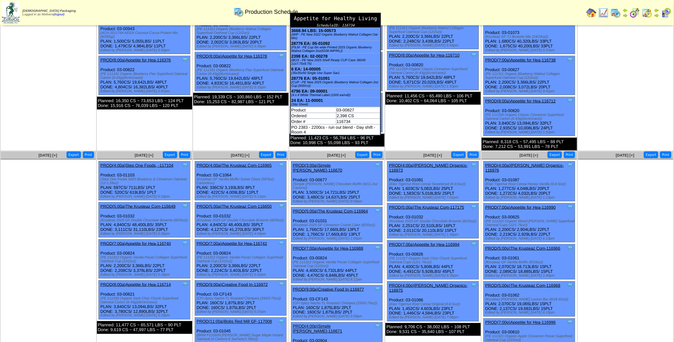
scroll to position [122, 0]
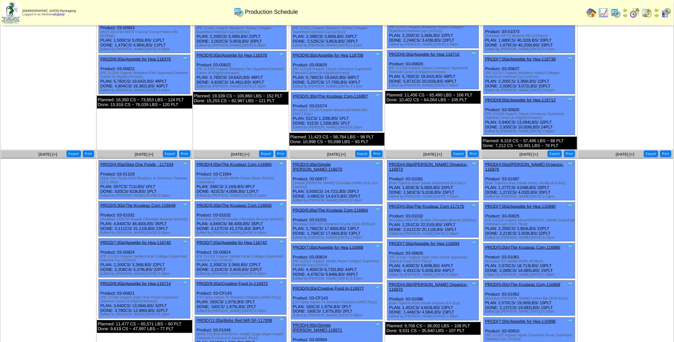
click at [249, 203] on link "PROD(5:00a)The Krusteaz Com-116650" at bounding box center [234, 205] width 75 height 5
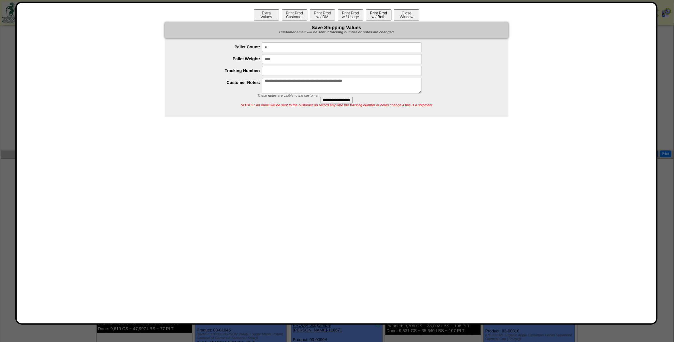
click at [382, 16] on button "Print Prod w / Both" at bounding box center [379, 14] width 26 height 11
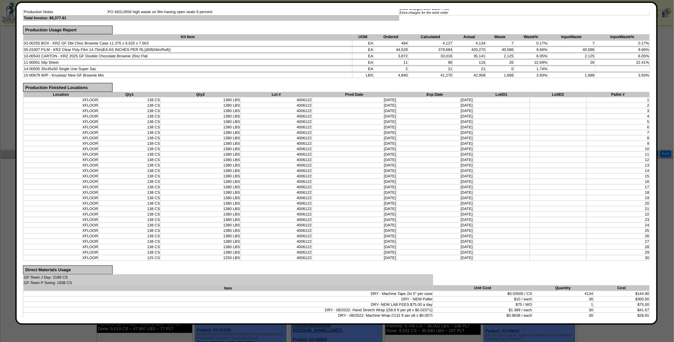
scroll to position [0, 0]
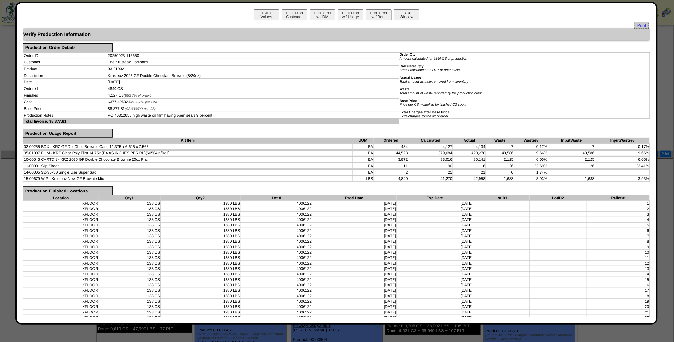
click at [409, 17] on button "Close Window" at bounding box center [407, 14] width 26 height 11
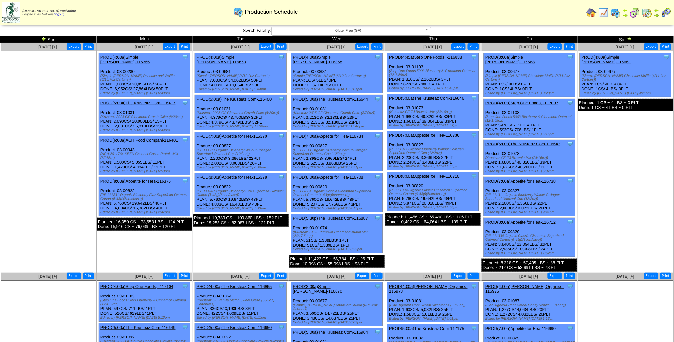
click at [422, 96] on link "PROD(5:00a)The Krusteaz Com-116646" at bounding box center [426, 98] width 75 height 5
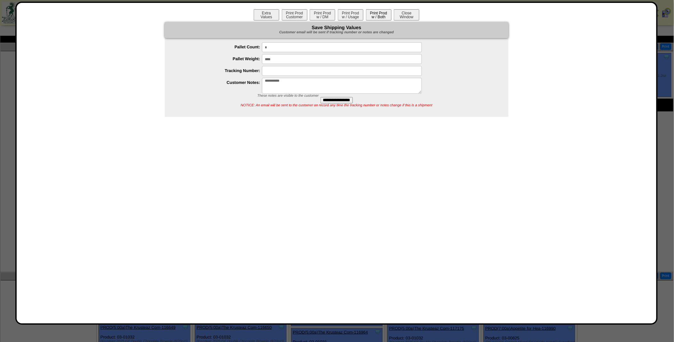
click at [383, 15] on button "Print Prod w / Both" at bounding box center [379, 14] width 26 height 11
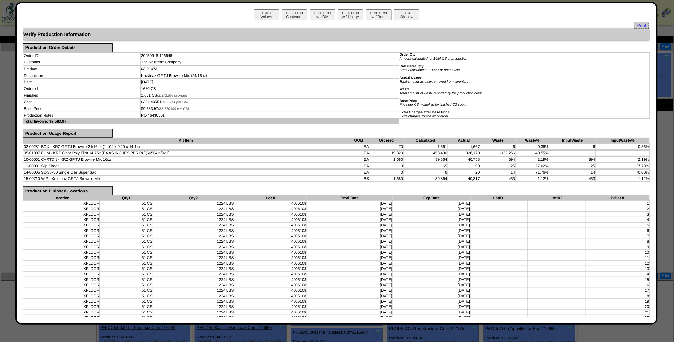
click at [404, 21] on div "Extra Values Print Prod Customer Print Prod w / DM Print Prod w / Usage Print P…" at bounding box center [336, 15] width 627 height 13
click at [403, 16] on button "Close Window" at bounding box center [407, 14] width 26 height 11
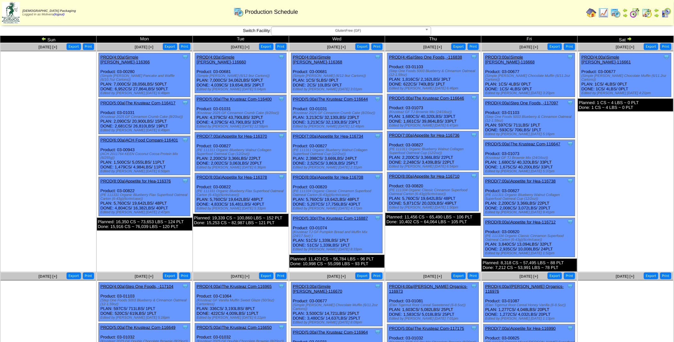
click at [515, 141] on link "PROD(5:00a)The Krusteaz Com-116647" at bounding box center [522, 143] width 75 height 5
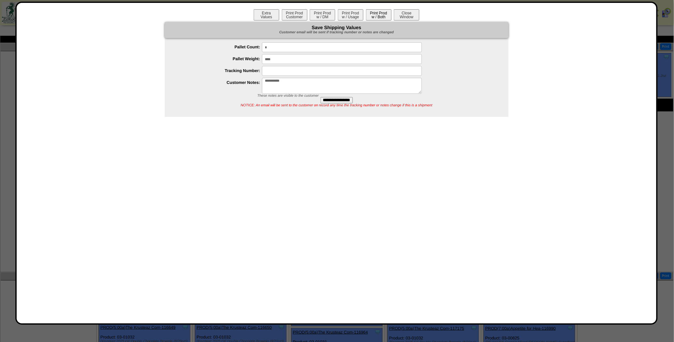
click at [378, 14] on button "Print Prod w / Both" at bounding box center [379, 14] width 26 height 11
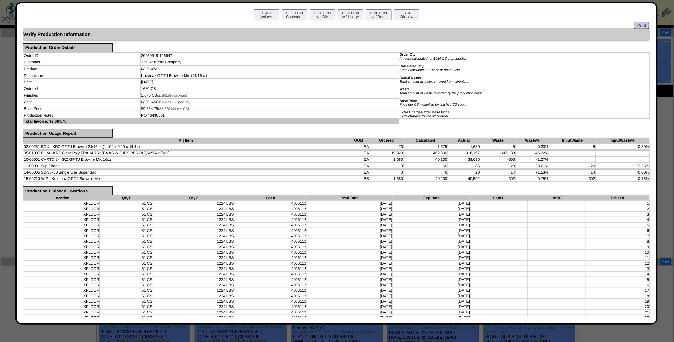
click at [407, 18] on button "Close Window" at bounding box center [407, 14] width 26 height 11
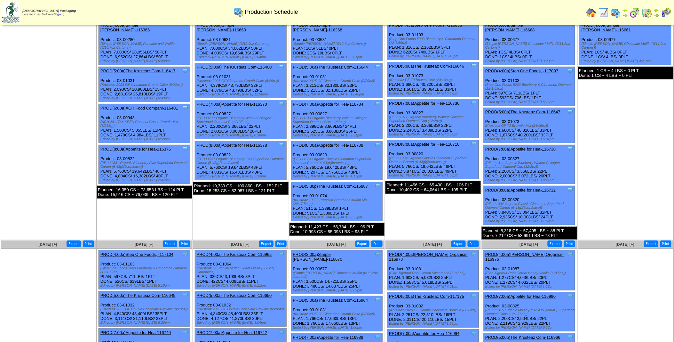
scroll to position [32, 0]
click at [525, 109] on link "PROD(5:00a)The Krusteaz Com-116647" at bounding box center [522, 111] width 75 height 5
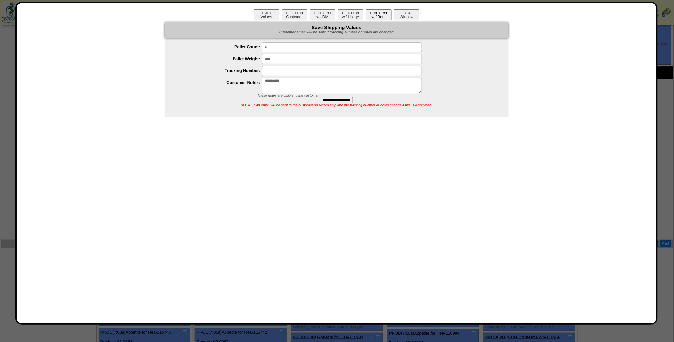
click at [379, 13] on button "Print Prod w / Both" at bounding box center [379, 14] width 26 height 11
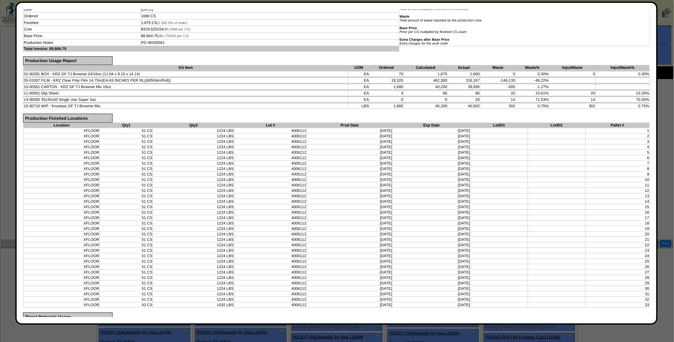
scroll to position [0, 0]
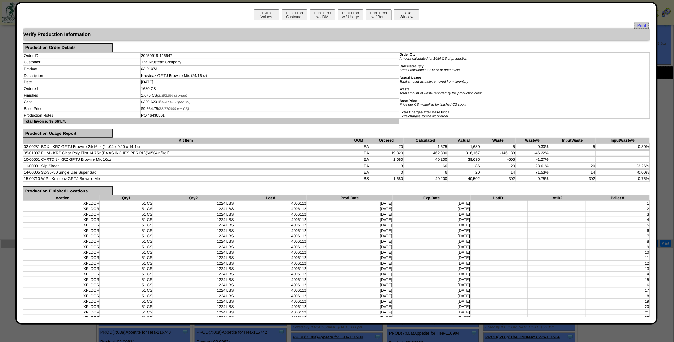
click at [406, 17] on button "Close Window" at bounding box center [407, 14] width 26 height 11
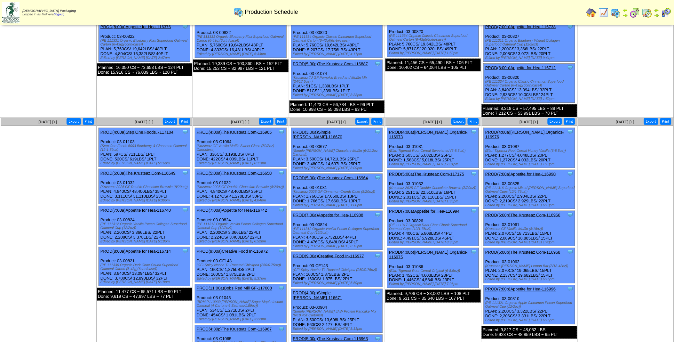
scroll to position [155, 0]
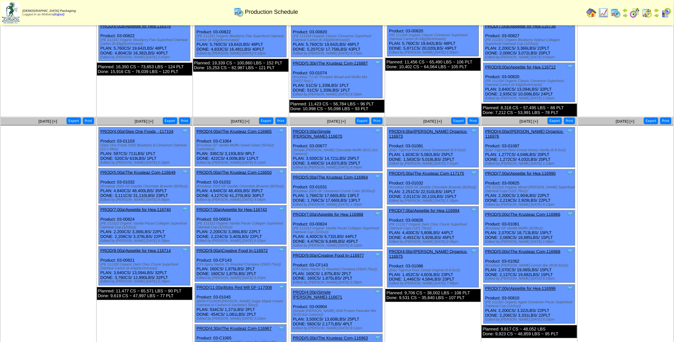
click at [134, 170] on link "PROD(5:00a)The Krusteaz Com-116649" at bounding box center [137, 172] width 75 height 5
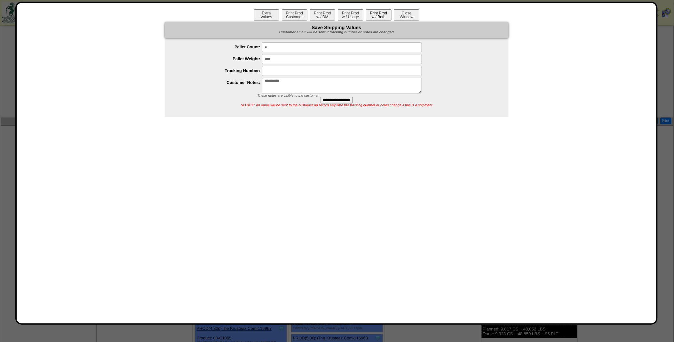
click at [384, 15] on button "Print Prod w / Both" at bounding box center [379, 14] width 26 height 11
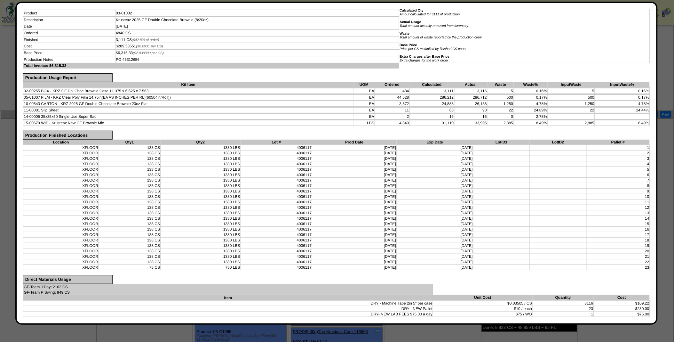
scroll to position [0, 0]
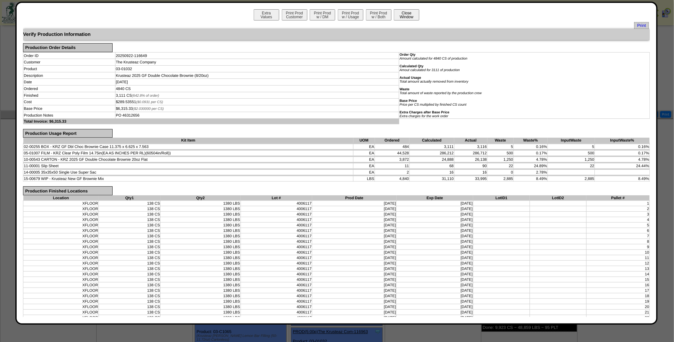
click at [412, 13] on button "Close Window" at bounding box center [407, 14] width 26 height 11
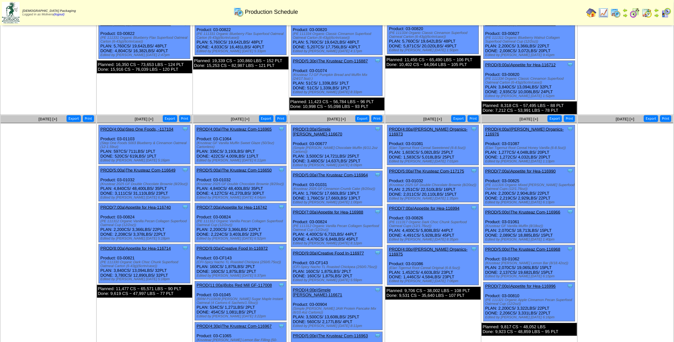
scroll to position [157, 0]
click at [245, 167] on link "PROD(5:00a)The Krusteaz Com-116650" at bounding box center [234, 169] width 75 height 5
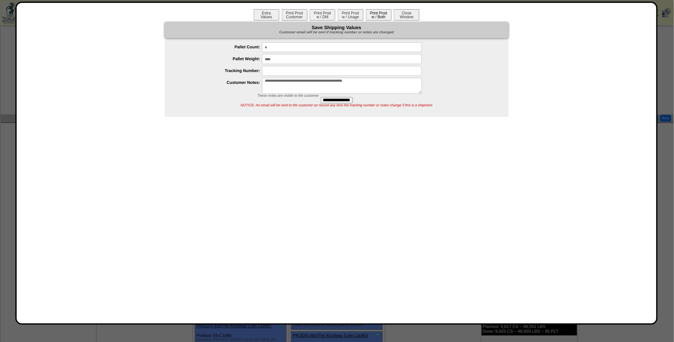
click at [375, 20] on button "Print Prod w / Both" at bounding box center [379, 14] width 26 height 11
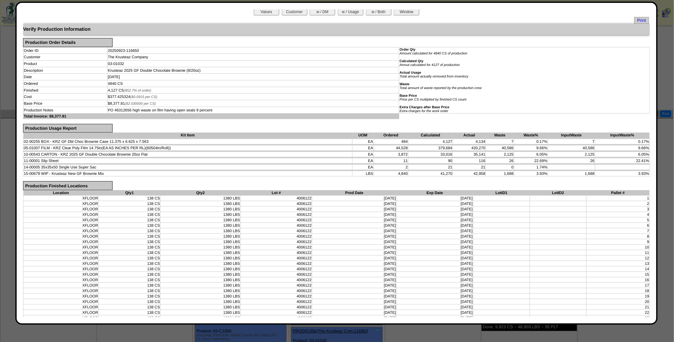
scroll to position [0, 0]
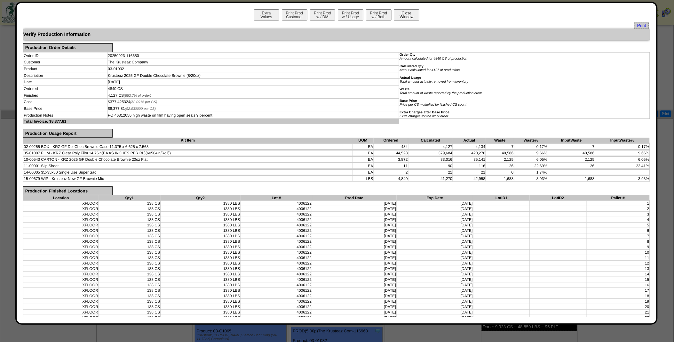
click at [408, 20] on button "Close Window" at bounding box center [407, 14] width 26 height 11
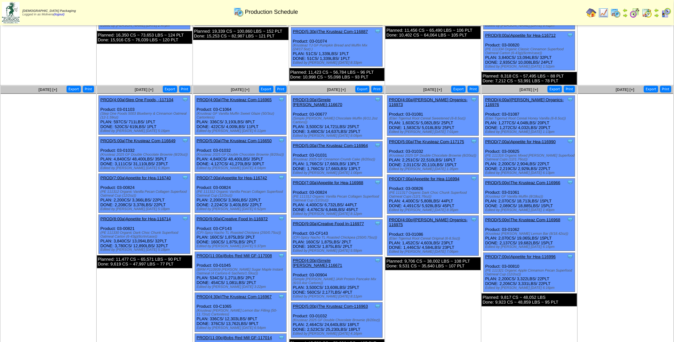
scroll to position [187, 0]
click at [434, 139] on link "PROD(5:00a)The Krusteaz Com-117175" at bounding box center [426, 141] width 75 height 5
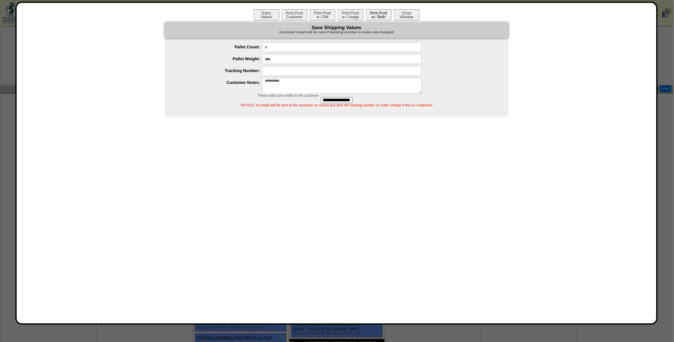
click at [378, 18] on button "Print Prod w / Both" at bounding box center [379, 14] width 26 height 11
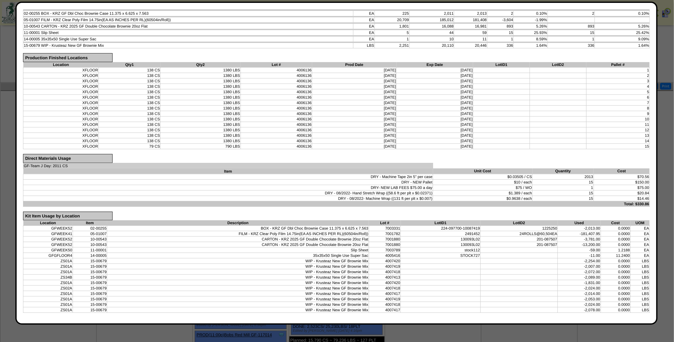
scroll to position [0, 0]
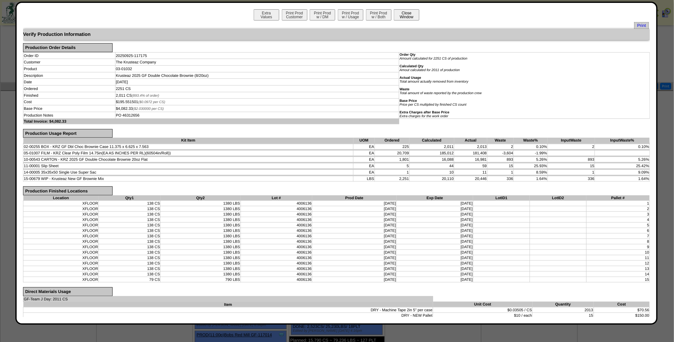
click at [405, 11] on button "Close Window" at bounding box center [407, 14] width 26 height 11
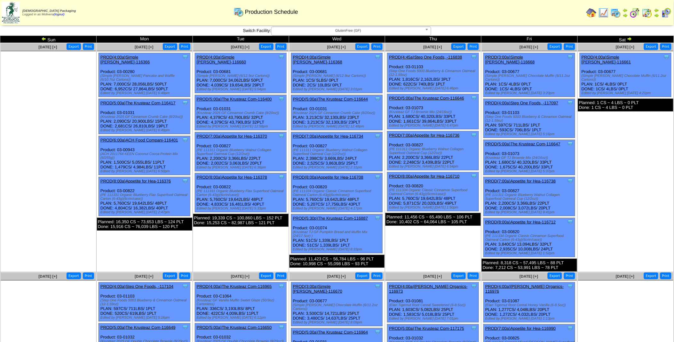
click at [43, 38] on img at bounding box center [43, 38] width 5 height 5
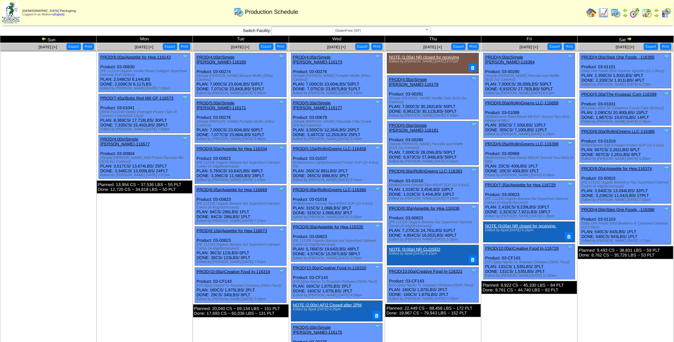
click at [43, 39] on img at bounding box center [43, 38] width 5 height 5
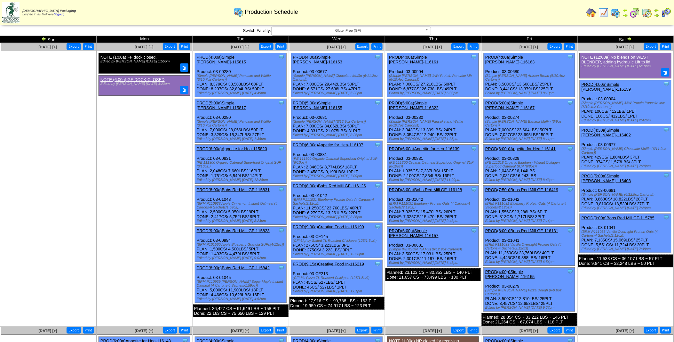
click at [639, 12] on img at bounding box center [635, 13] width 10 height 10
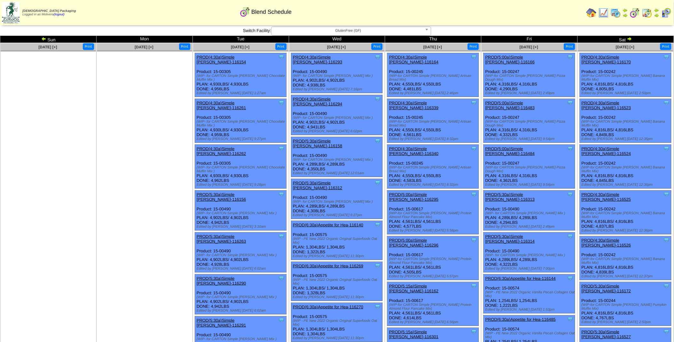
click at [603, 12] on img at bounding box center [603, 13] width 10 height 10
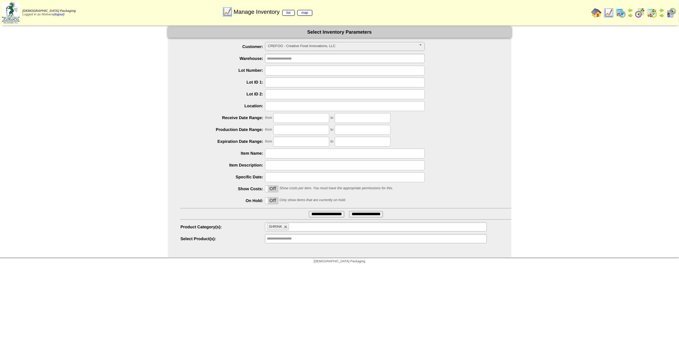
click at [328, 41] on form "**********" at bounding box center [340, 135] width 344 height 217
click at [324, 45] on span "CREFOO - Creative Food Innovations, LLC" at bounding box center [342, 46] width 148 height 8
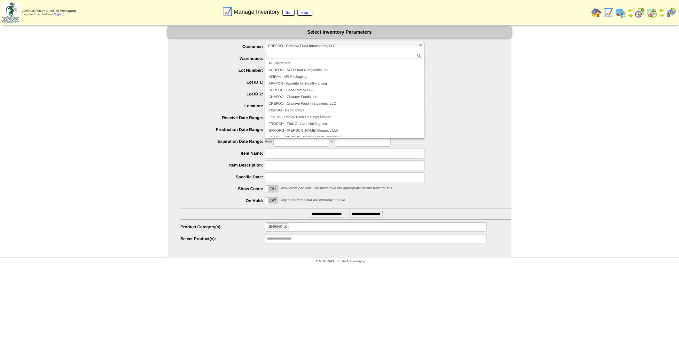
scroll to position [138, 0]
click at [319, 121] on li "KRUCOM - The Krusteaz Company" at bounding box center [345, 120] width 157 height 7
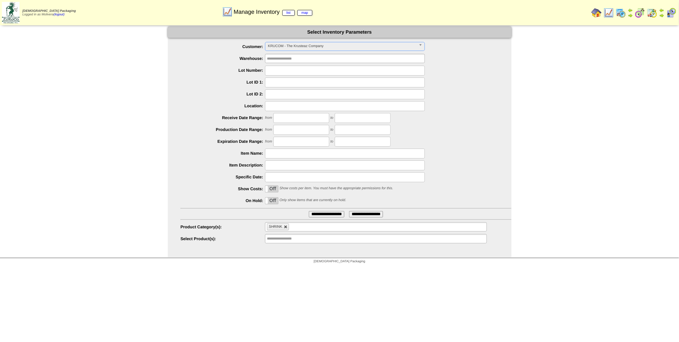
click at [285, 226] on link at bounding box center [286, 227] width 4 height 4
type input "**********"
click at [285, 226] on input "text" at bounding box center [287, 227] width 41 height 8
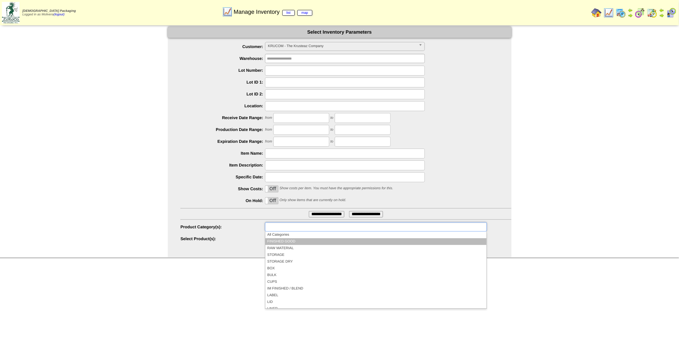
click at [278, 242] on li "FINISHED GOOD" at bounding box center [375, 241] width 221 height 7
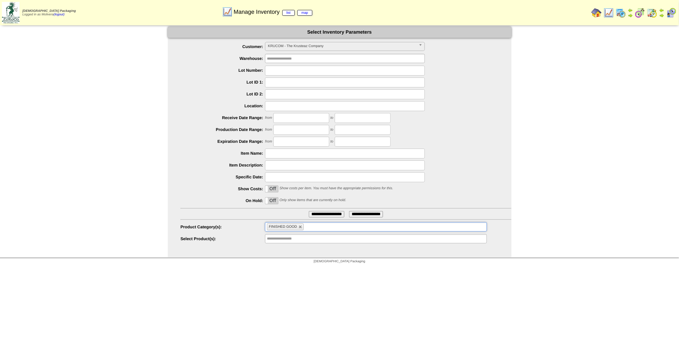
click at [318, 213] on input "**********" at bounding box center [326, 214] width 35 height 6
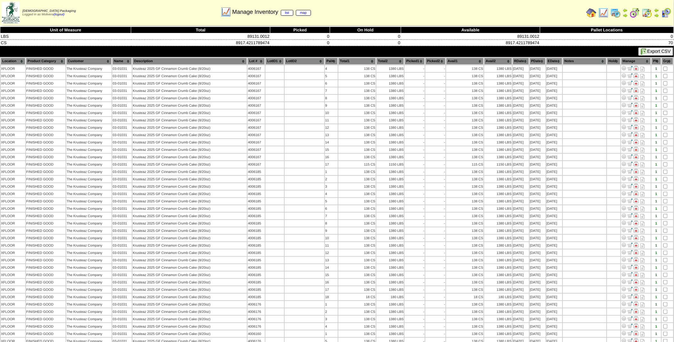
click at [261, 61] on th "Lot #" at bounding box center [256, 61] width 17 height 7
click at [604, 13] on img at bounding box center [603, 13] width 10 height 10
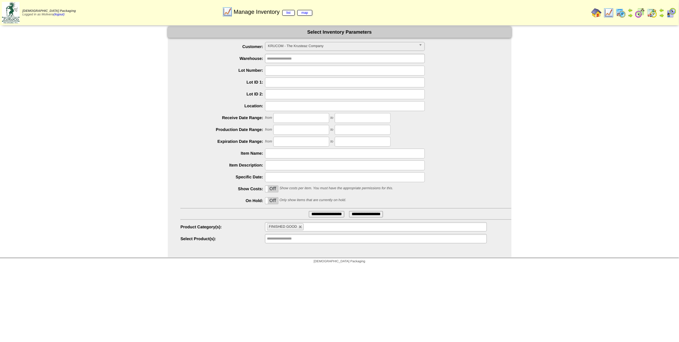
click at [275, 198] on label "Off" at bounding box center [271, 200] width 13 height 6
click at [314, 214] on input "**********" at bounding box center [326, 214] width 35 height 6
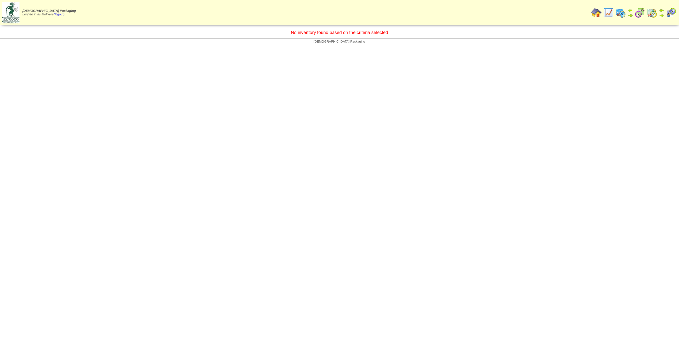
click at [613, 12] on img at bounding box center [609, 13] width 10 height 10
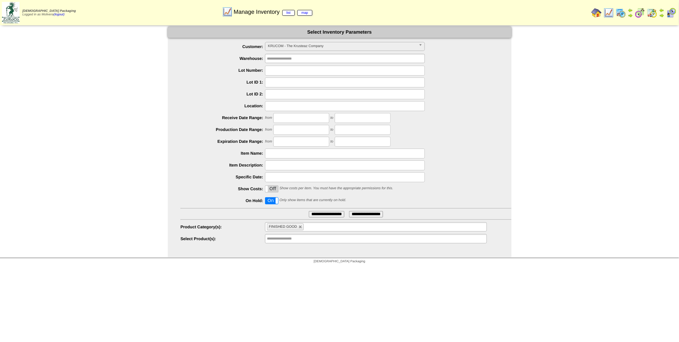
click at [273, 199] on label "On" at bounding box center [271, 200] width 13 height 6
click at [283, 72] on input "text" at bounding box center [345, 71] width 160 height 10
type input "*******"
click at [311, 212] on input "**********" at bounding box center [326, 214] width 35 height 6
click at [298, 45] on span "KRUCOM - The Krusteaz Company" at bounding box center [342, 46] width 148 height 8
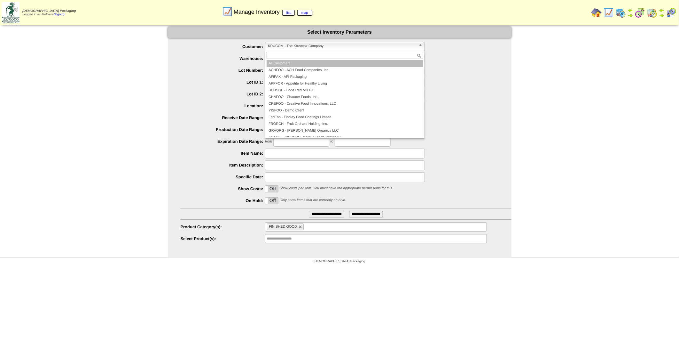
click at [283, 65] on li "All Customers" at bounding box center [345, 63] width 157 height 7
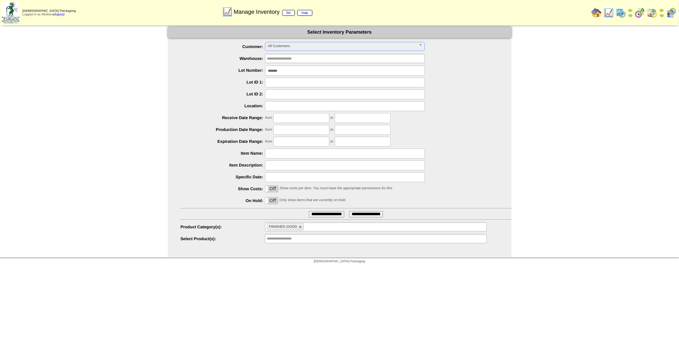
click at [313, 216] on input "**********" at bounding box center [326, 214] width 35 height 6
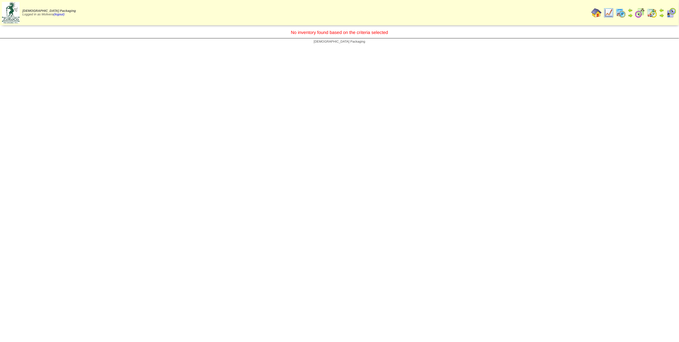
click at [614, 13] on img at bounding box center [609, 13] width 10 height 10
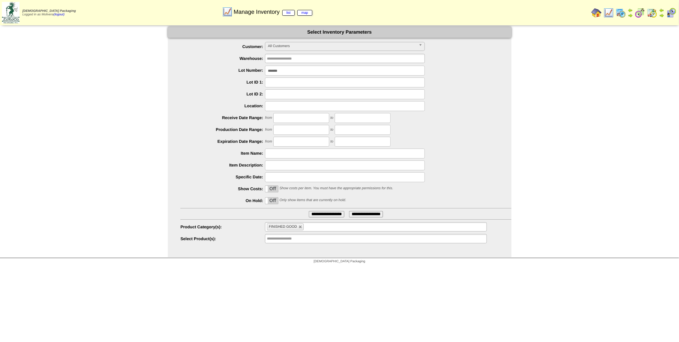
drag, startPoint x: 289, startPoint y: 71, endPoint x: 189, endPoint y: 66, distance: 99.6
click at [189, 66] on div "*******" at bounding box center [346, 71] width 331 height 10
click at [281, 47] on span "All Customers" at bounding box center [342, 46] width 148 height 8
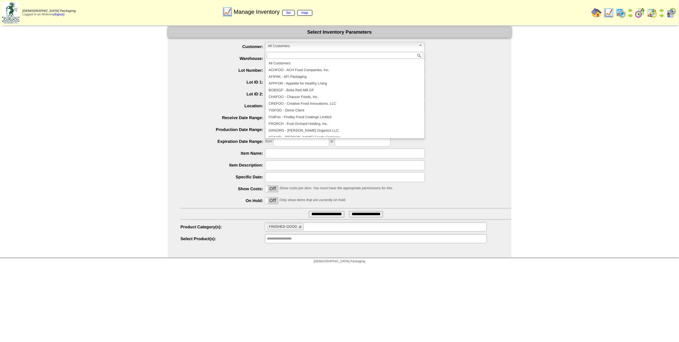
scroll to position [138, 0]
click at [312, 120] on li "KRUCOM - The Krusteaz Company" at bounding box center [345, 120] width 157 height 7
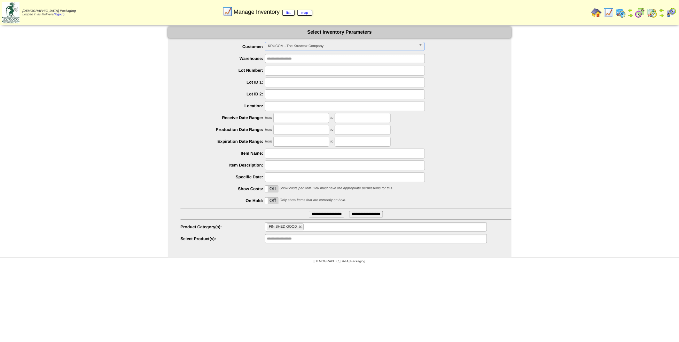
click at [300, 224] on li "FINISHED GOOD" at bounding box center [285, 226] width 37 height 7
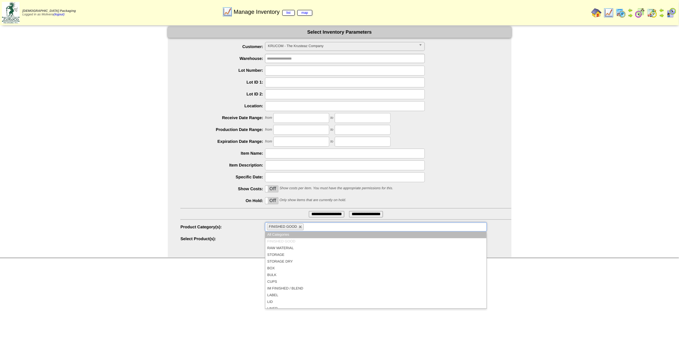
click at [244, 228] on label "Product Category(s):" at bounding box center [223, 226] width 85 height 5
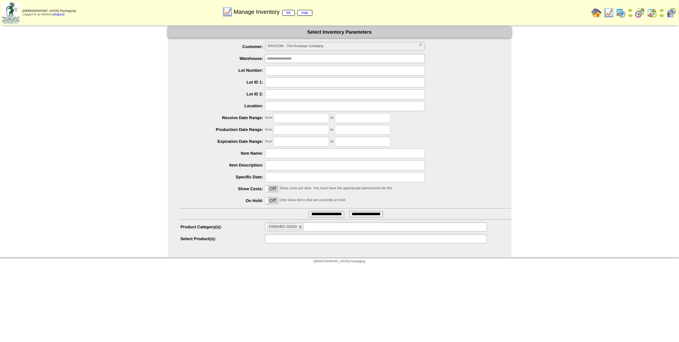
click at [279, 241] on input "text" at bounding box center [287, 238] width 41 height 8
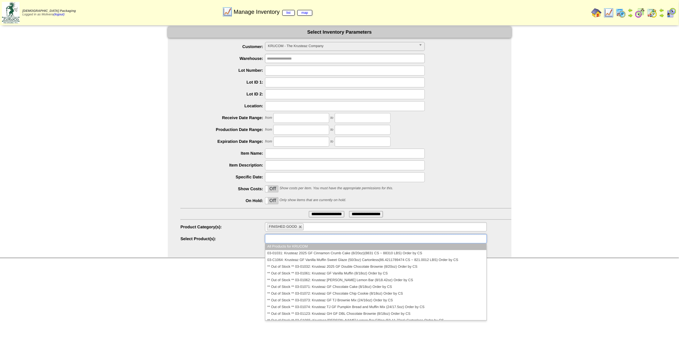
click at [209, 228] on label "Product Category(s):" at bounding box center [223, 226] width 85 height 5
type input "**********"
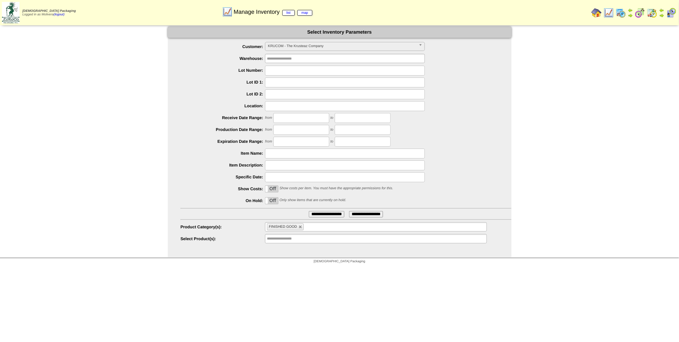
click at [274, 201] on label "Off" at bounding box center [271, 200] width 13 height 6
click at [290, 240] on input "text" at bounding box center [287, 238] width 41 height 8
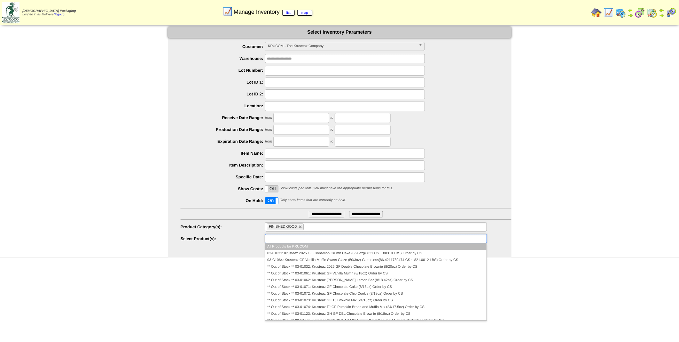
click at [312, 212] on input "**********" at bounding box center [326, 214] width 35 height 6
type input "**********"
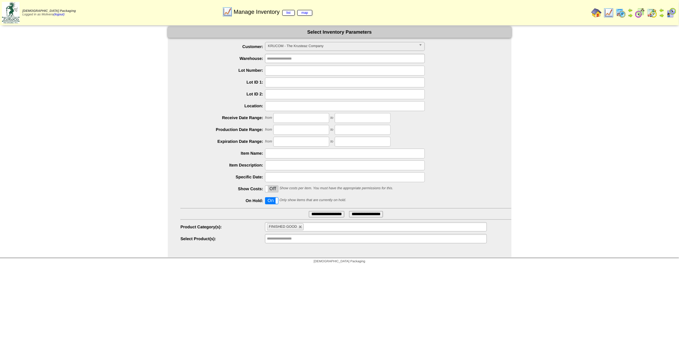
click at [276, 200] on span at bounding box center [278, 200] width 5 height 6
click at [599, 13] on img at bounding box center [597, 13] width 10 height 10
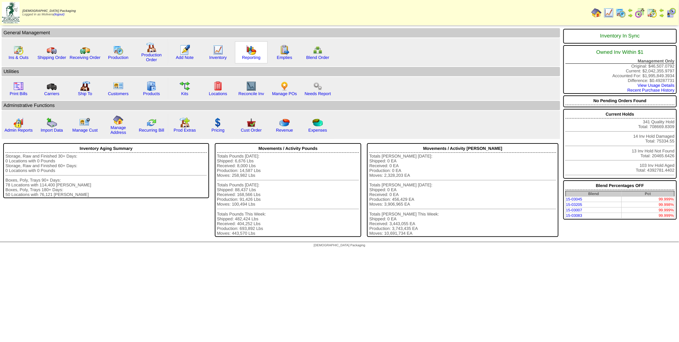
click at [248, 49] on img at bounding box center [251, 50] width 10 height 10
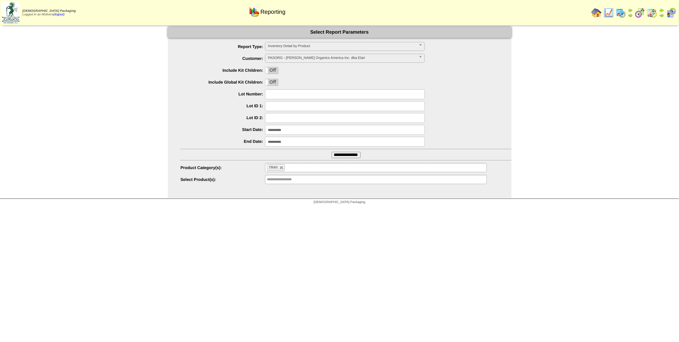
click at [298, 47] on span "Inventory Detail by Product" at bounding box center [342, 46] width 148 height 8
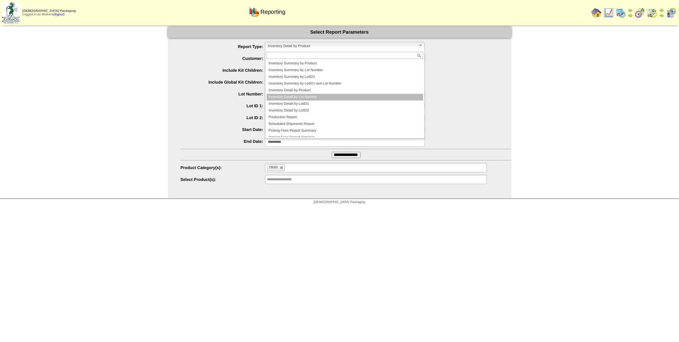
click at [316, 98] on li "Inventory Detail by Lot Number" at bounding box center [345, 97] width 157 height 7
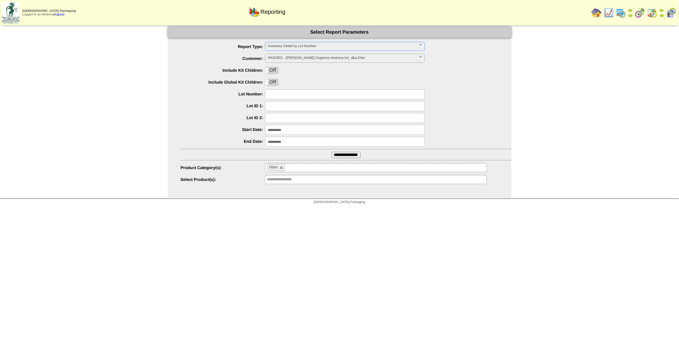
click at [290, 56] on span "PASORG - Pastore Organics America Inc. dba Elari" at bounding box center [342, 58] width 148 height 8
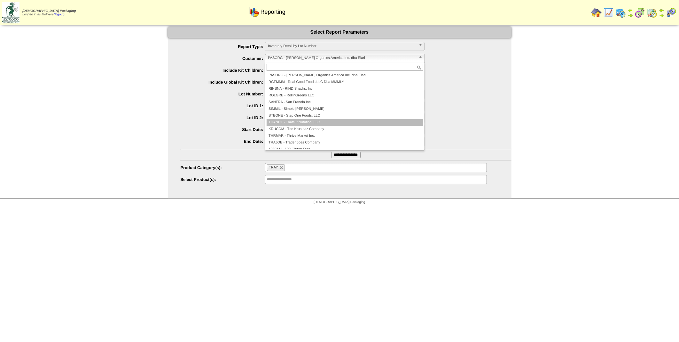
scroll to position [149, 0]
click at [289, 119] on li "KRUCOM - The Krusteaz Company" at bounding box center [345, 121] width 157 height 7
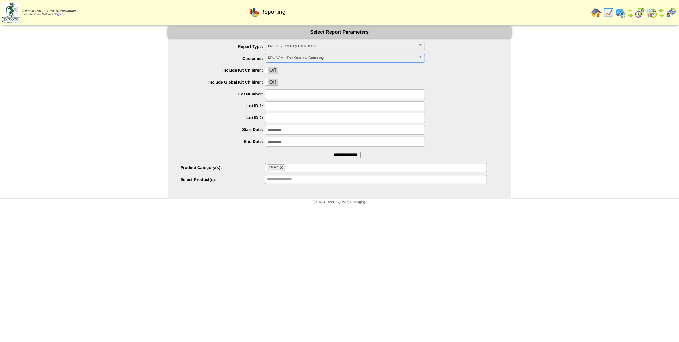
click at [282, 168] on link at bounding box center [282, 168] width 4 height 4
type input "**********"
click at [282, 168] on input "text" at bounding box center [287, 167] width 41 height 8
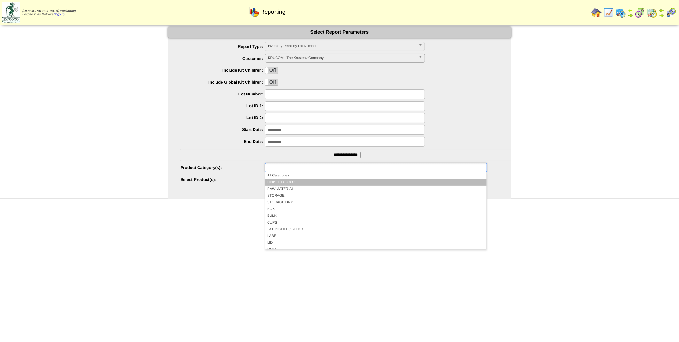
click at [293, 184] on li "FINISHED GOOD" at bounding box center [375, 182] width 221 height 7
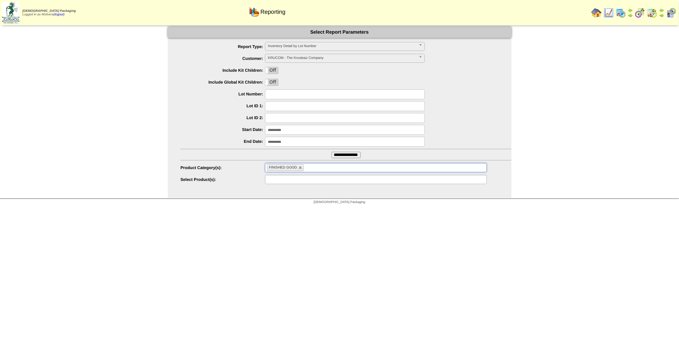
click at [287, 180] on input "text" at bounding box center [287, 179] width 41 height 8
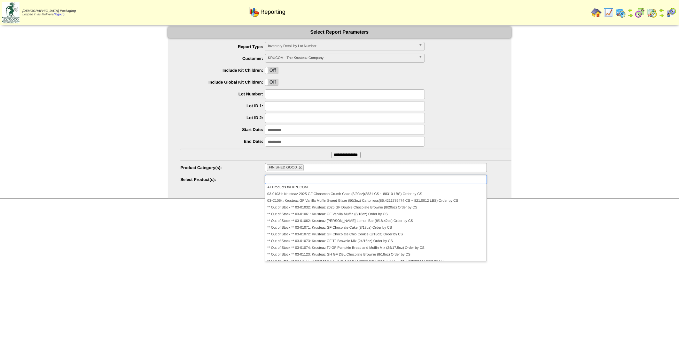
click at [216, 131] on label "Start Date:" at bounding box center [223, 129] width 85 height 5
type input "**********"
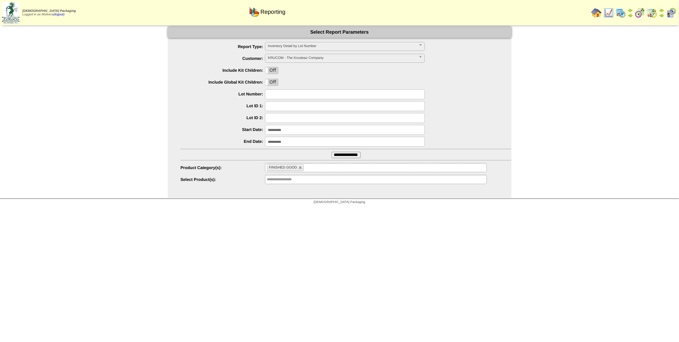
click at [285, 129] on input "**********" at bounding box center [345, 130] width 160 height 10
click at [343, 141] on span "Next" at bounding box center [341, 140] width 5 height 5
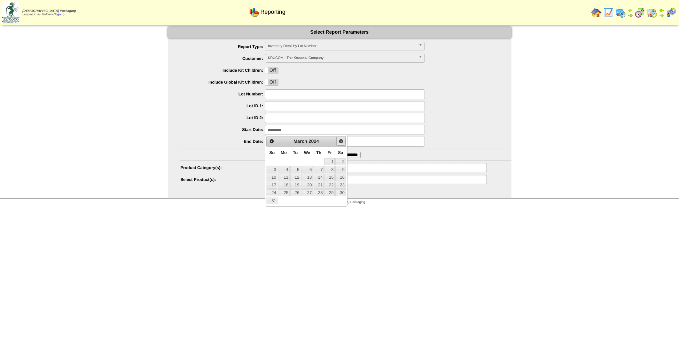
click at [343, 141] on span "Next" at bounding box center [341, 140] width 5 height 5
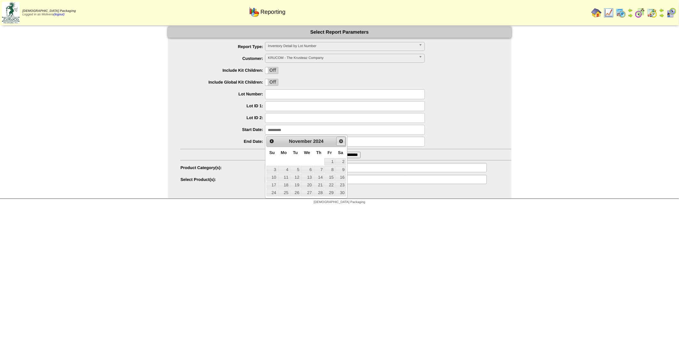
click at [343, 141] on span "Next" at bounding box center [341, 140] width 5 height 5
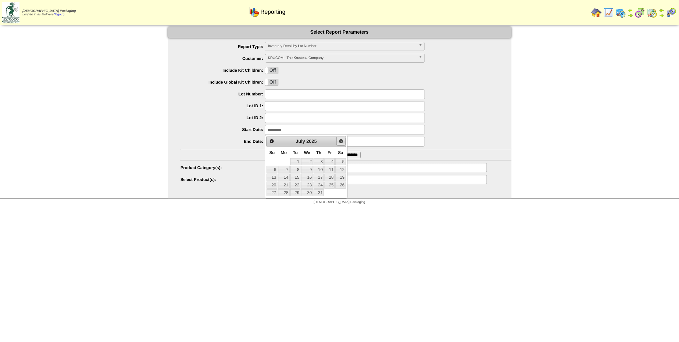
click at [343, 141] on span "Next" at bounding box center [341, 140] width 5 height 5
click at [270, 141] on span "Prev" at bounding box center [271, 140] width 5 height 5
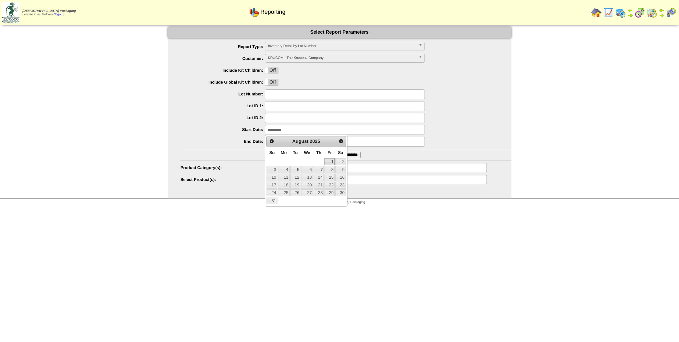
click at [328, 162] on link "1" at bounding box center [330, 161] width 10 height 7
type input "**********"
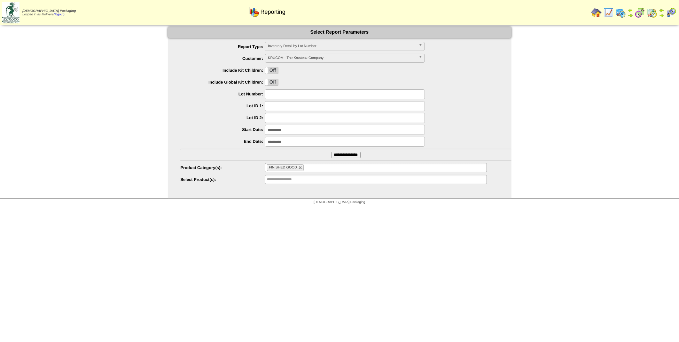
click at [280, 95] on input "text" at bounding box center [345, 94] width 160 height 10
type input "*******"
click at [332, 154] on input "**********" at bounding box center [346, 155] width 29 height 6
drag, startPoint x: 295, startPoint y: 91, endPoint x: 177, endPoint y: 106, distance: 118.9
click at [177, 106] on ul "**********" at bounding box center [340, 113] width 344 height 143
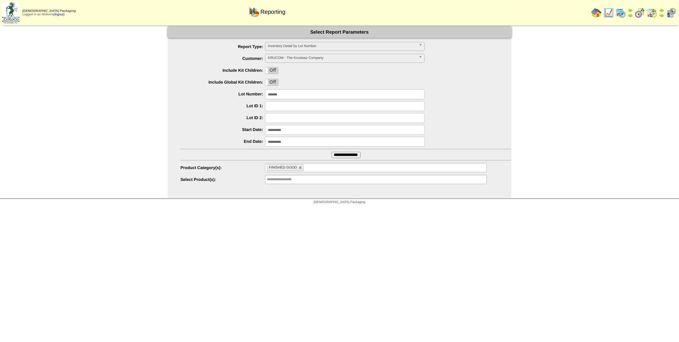
type input "*******"
click at [332, 157] on input "**********" at bounding box center [346, 155] width 29 height 6
click at [624, 13] on img at bounding box center [621, 13] width 10 height 10
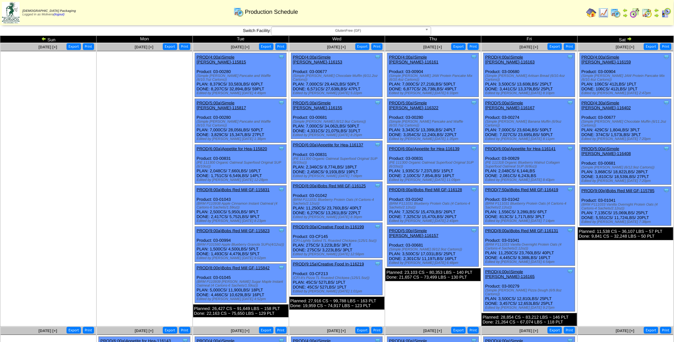
click at [635, 11] on img at bounding box center [635, 13] width 10 height 10
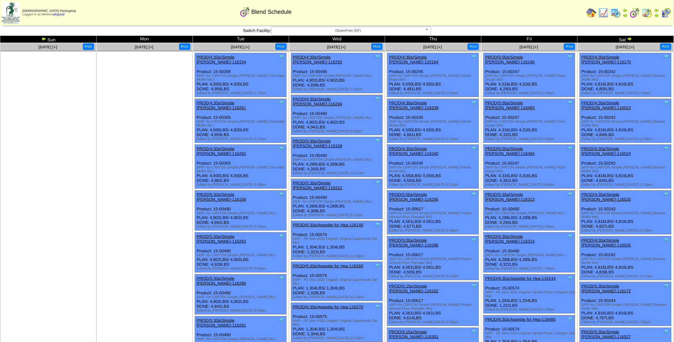
click at [630, 37] on img at bounding box center [629, 38] width 5 height 5
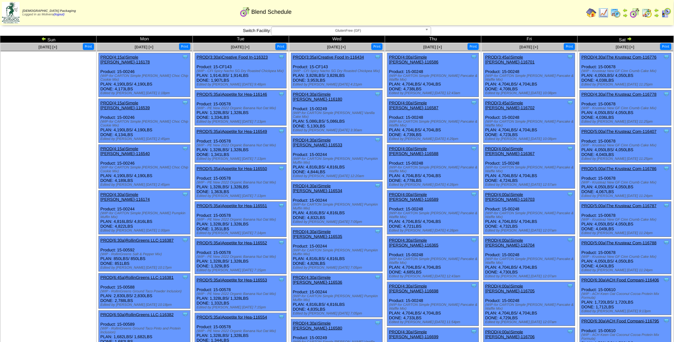
click at [631, 39] on img at bounding box center [629, 38] width 5 height 5
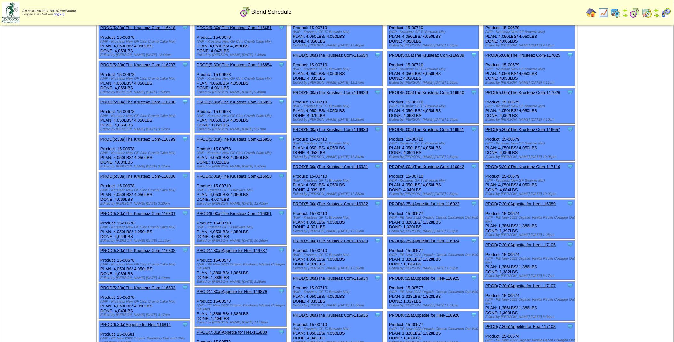
scroll to position [111, 0]
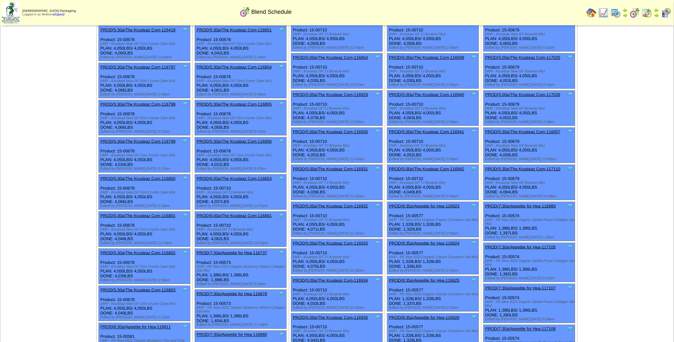
click at [430, 129] on link "PROD(5:00a)The Krusteaz Com-116941" at bounding box center [426, 131] width 75 height 5
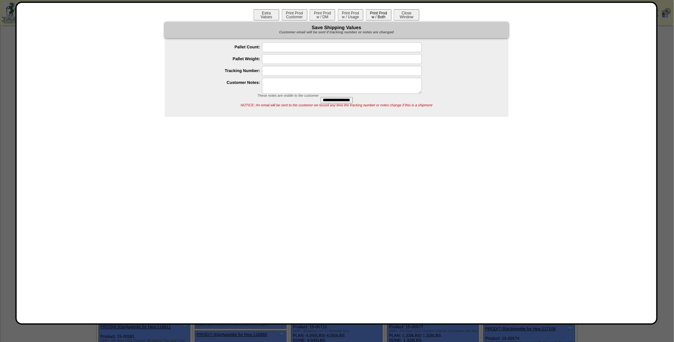
click at [381, 15] on button "Print Prod w / Both" at bounding box center [379, 14] width 26 height 11
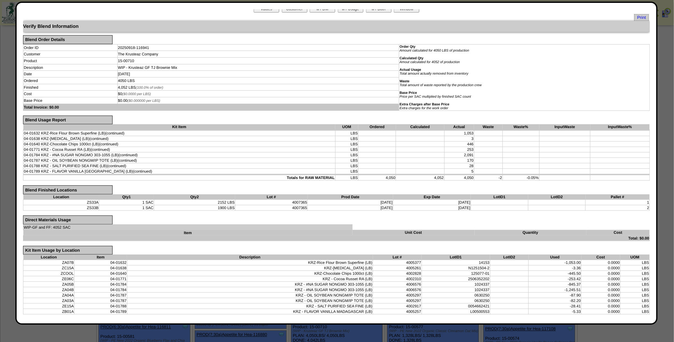
scroll to position [0, 0]
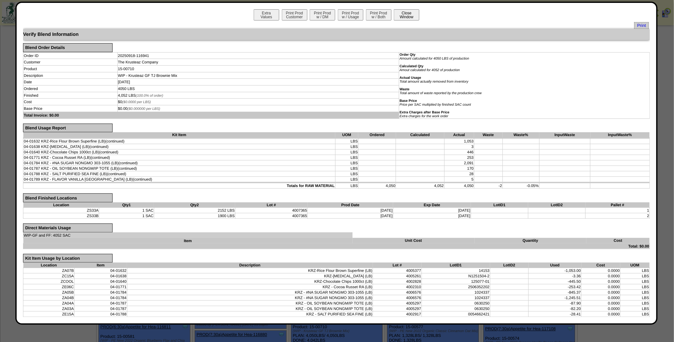
click at [408, 16] on button "Close Window" at bounding box center [407, 14] width 26 height 11
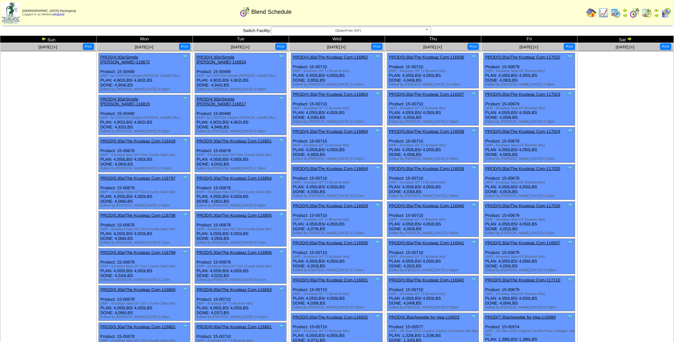
scroll to position [49, 0]
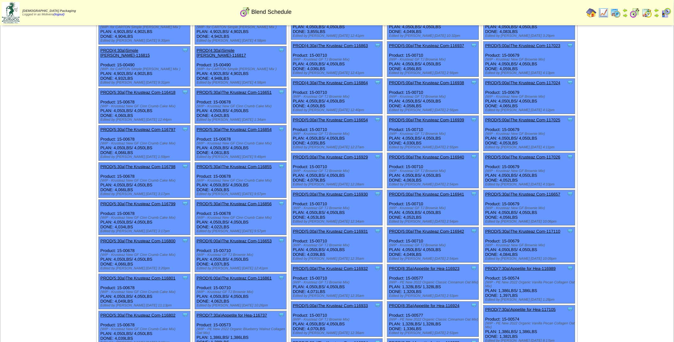
click at [530, 229] on link "PROD(5:30a)The Krusteaz Com-117110" at bounding box center [522, 231] width 75 height 5
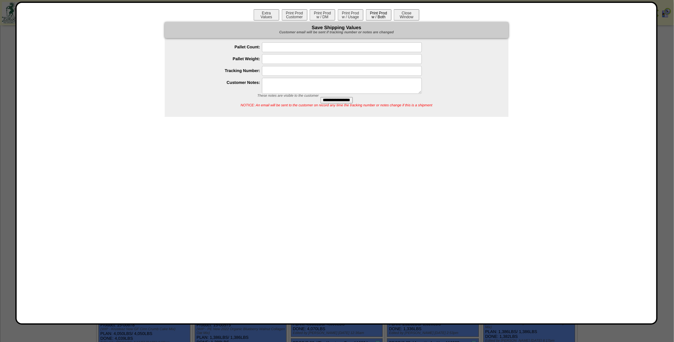
click at [378, 14] on button "Print Prod w / Both" at bounding box center [379, 14] width 26 height 11
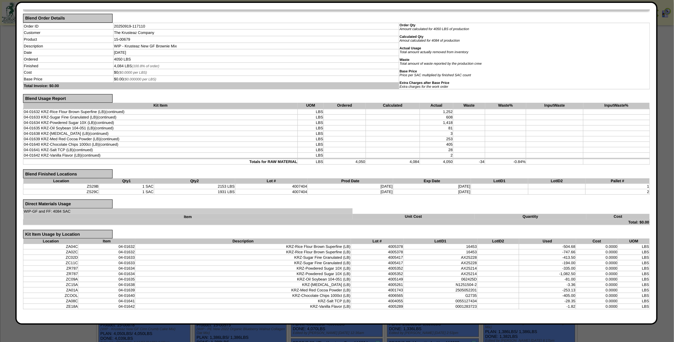
scroll to position [0, 0]
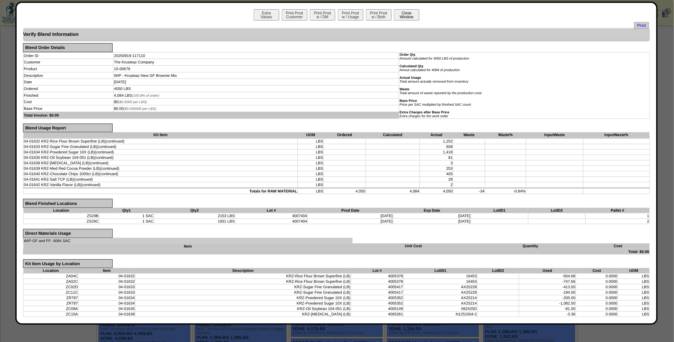
click at [398, 15] on button "Close Window" at bounding box center [407, 14] width 26 height 11
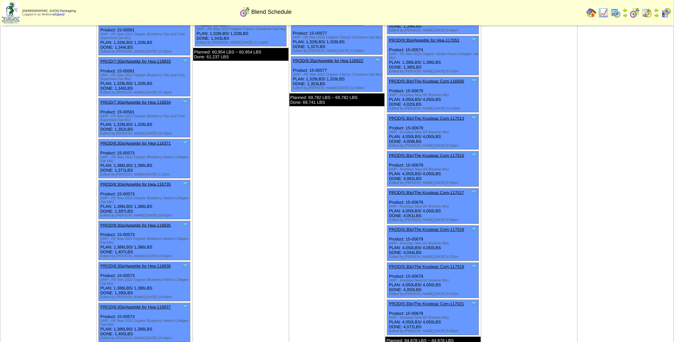
scroll to position [1073, 0]
drag, startPoint x: 424, startPoint y: 62, endPoint x: 405, endPoint y: 63, distance: 18.9
click at [405, 78] on link "PROD(5:30p)The Krusteaz Com-116656" at bounding box center [426, 80] width 75 height 5
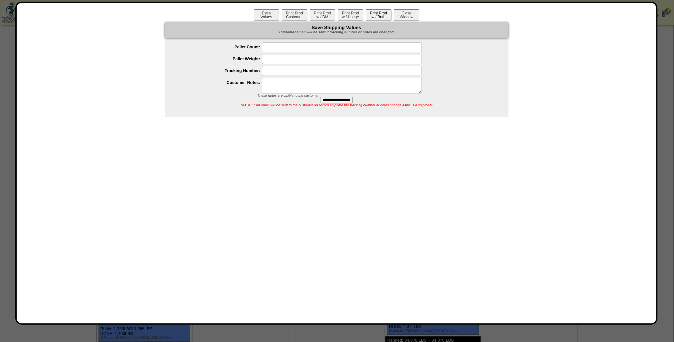
click at [382, 16] on button "Print Prod w / Both" at bounding box center [379, 14] width 26 height 11
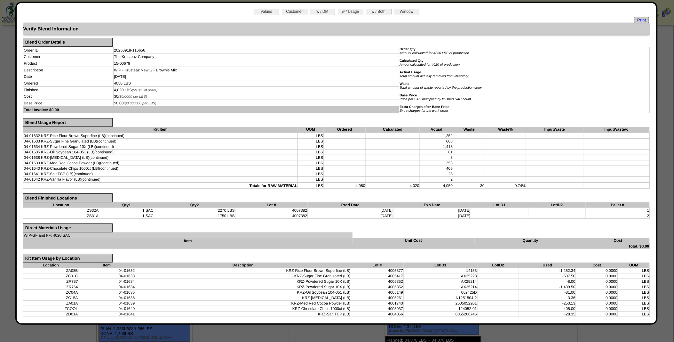
scroll to position [0, 0]
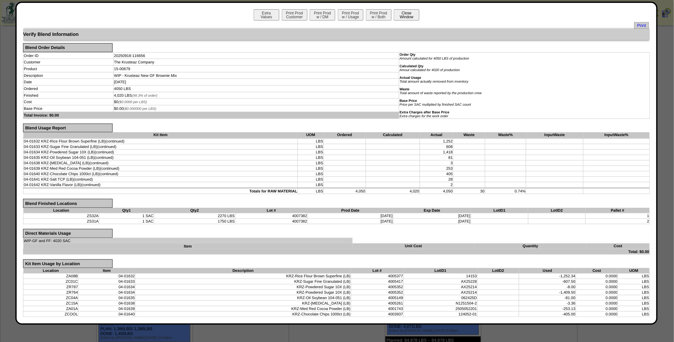
click at [401, 14] on button "Close Window" at bounding box center [407, 14] width 26 height 11
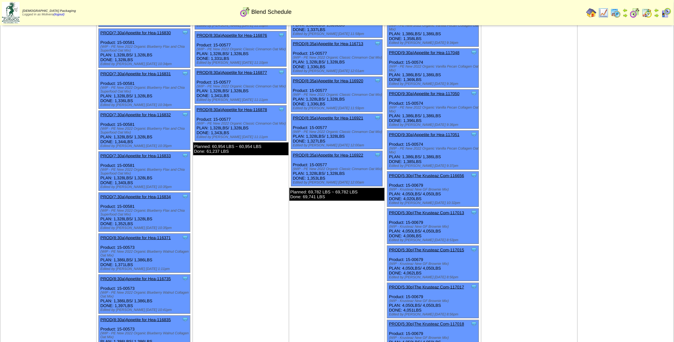
scroll to position [978, 0]
click at [424, 173] on link "PROD(5:30p)The Krusteaz Com-116656" at bounding box center [426, 175] width 75 height 5
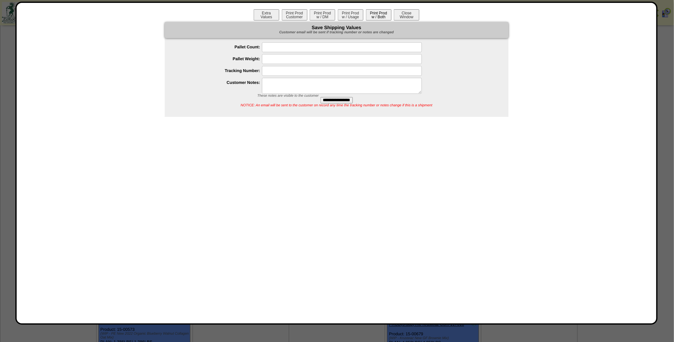
click at [376, 15] on button "Print Prod w / Both" at bounding box center [379, 14] width 26 height 11
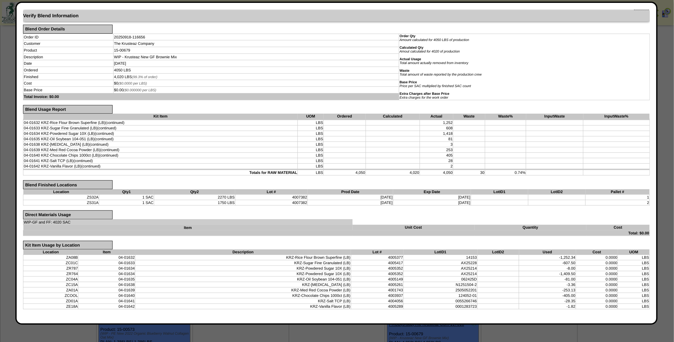
scroll to position [0, 0]
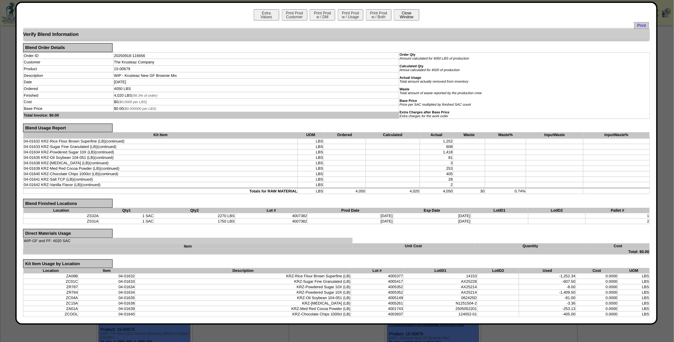
click at [404, 11] on button "Close Window" at bounding box center [407, 14] width 26 height 11
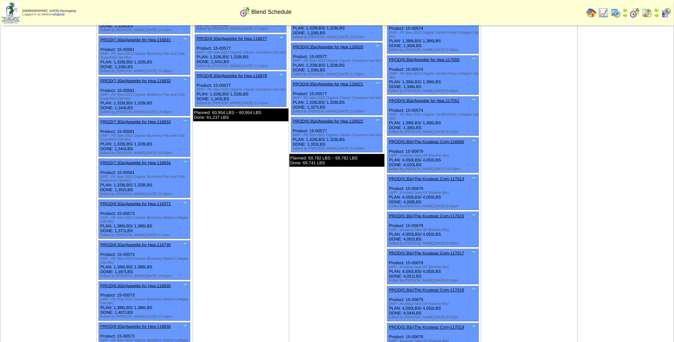
scroll to position [1012, 0]
click at [435, 214] on link "PROD(5:30p)The Krusteaz Com-117015" at bounding box center [426, 216] width 75 height 5
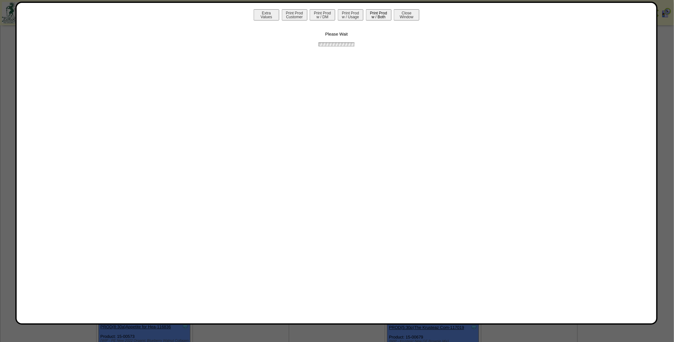
click at [384, 14] on button "Print Prod w / Both" at bounding box center [379, 14] width 26 height 11
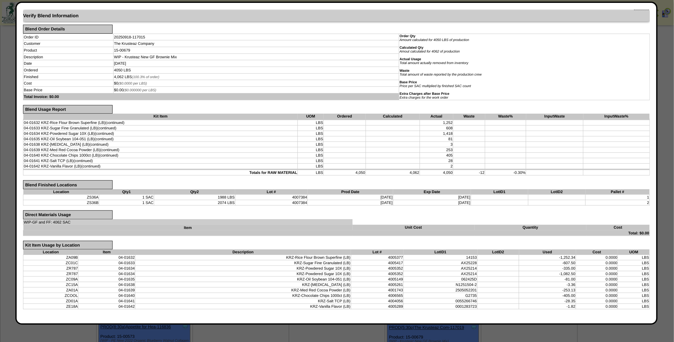
scroll to position [0, 0]
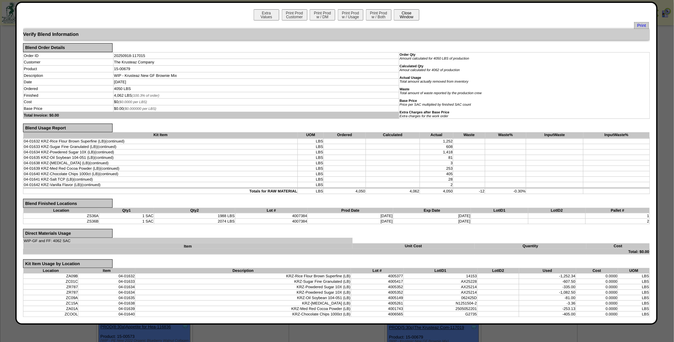
click at [408, 18] on button "Close Window" at bounding box center [407, 14] width 26 height 11
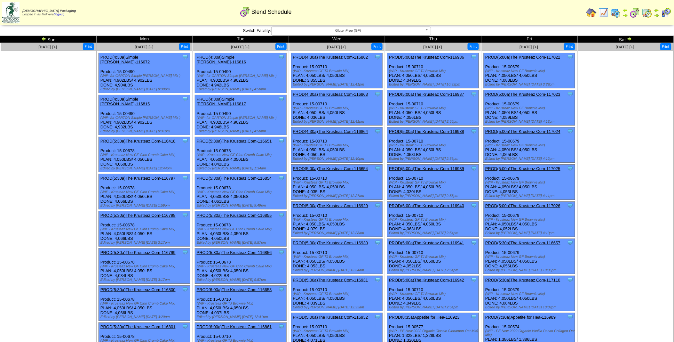
click at [617, 11] on img at bounding box center [616, 13] width 10 height 10
